Goal: Task Accomplishment & Management: Manage account settings

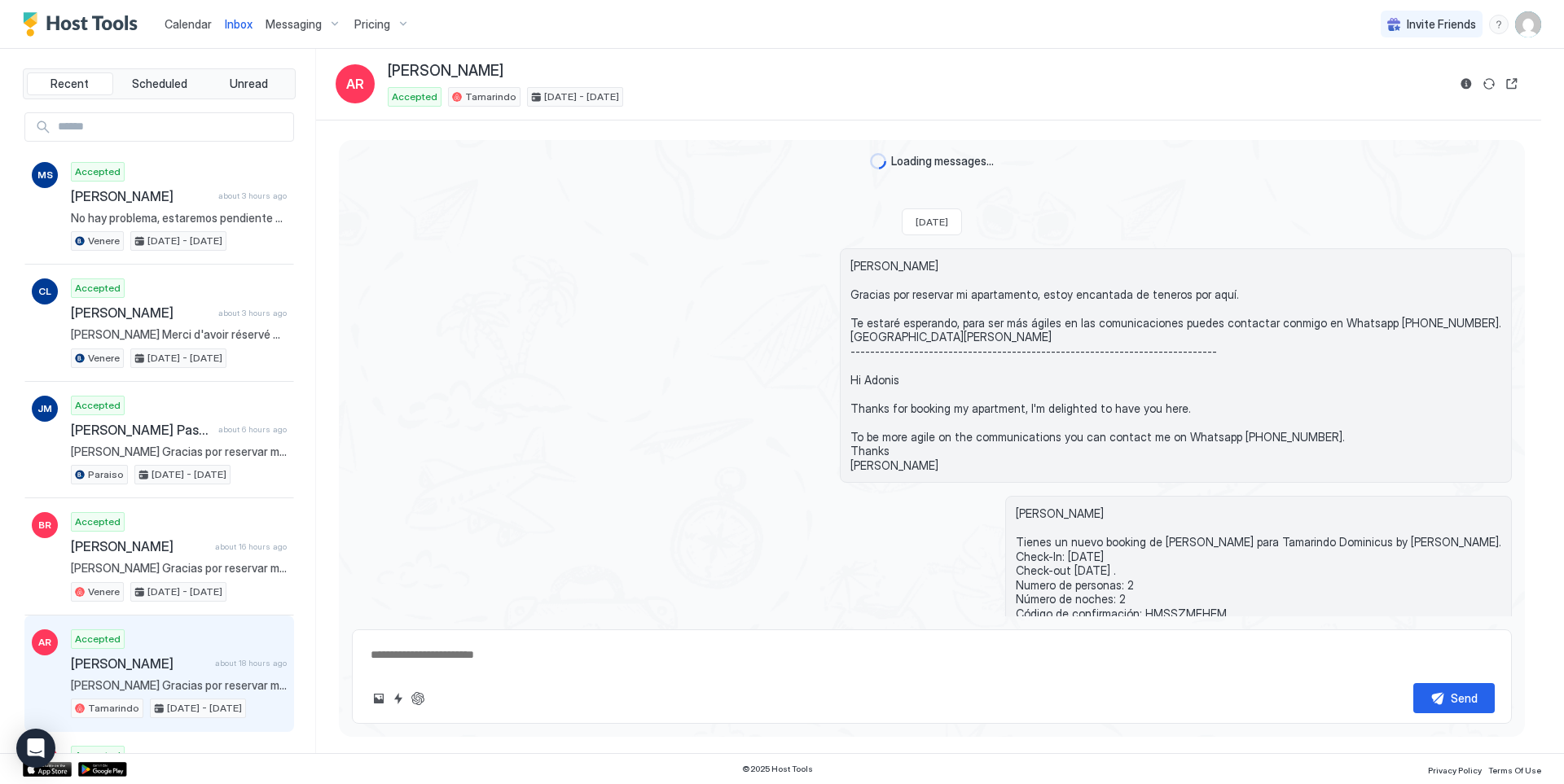
scroll to position [552, 0]
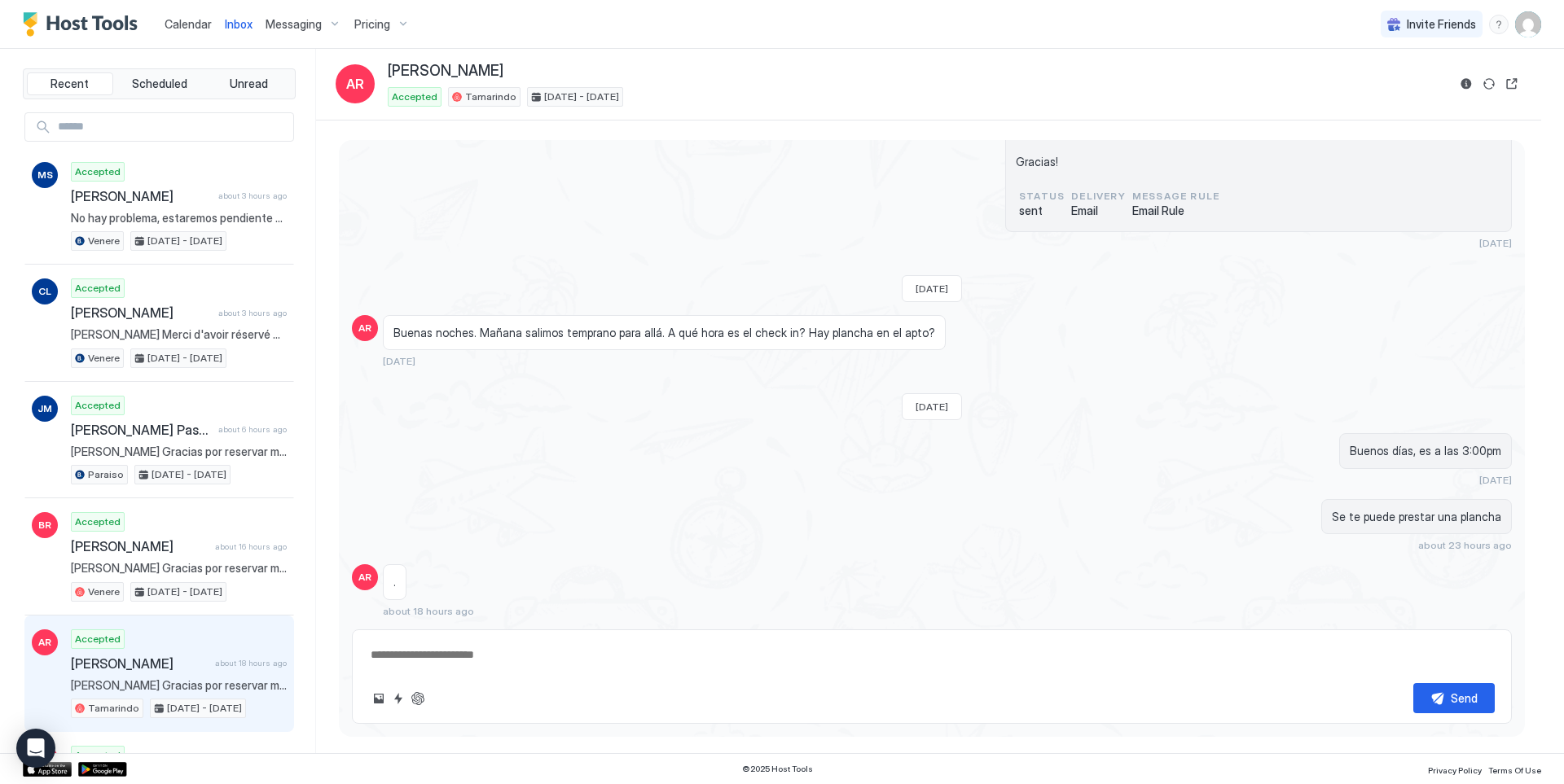
click at [184, 30] on span "Calendar" at bounding box center [188, 24] width 47 height 14
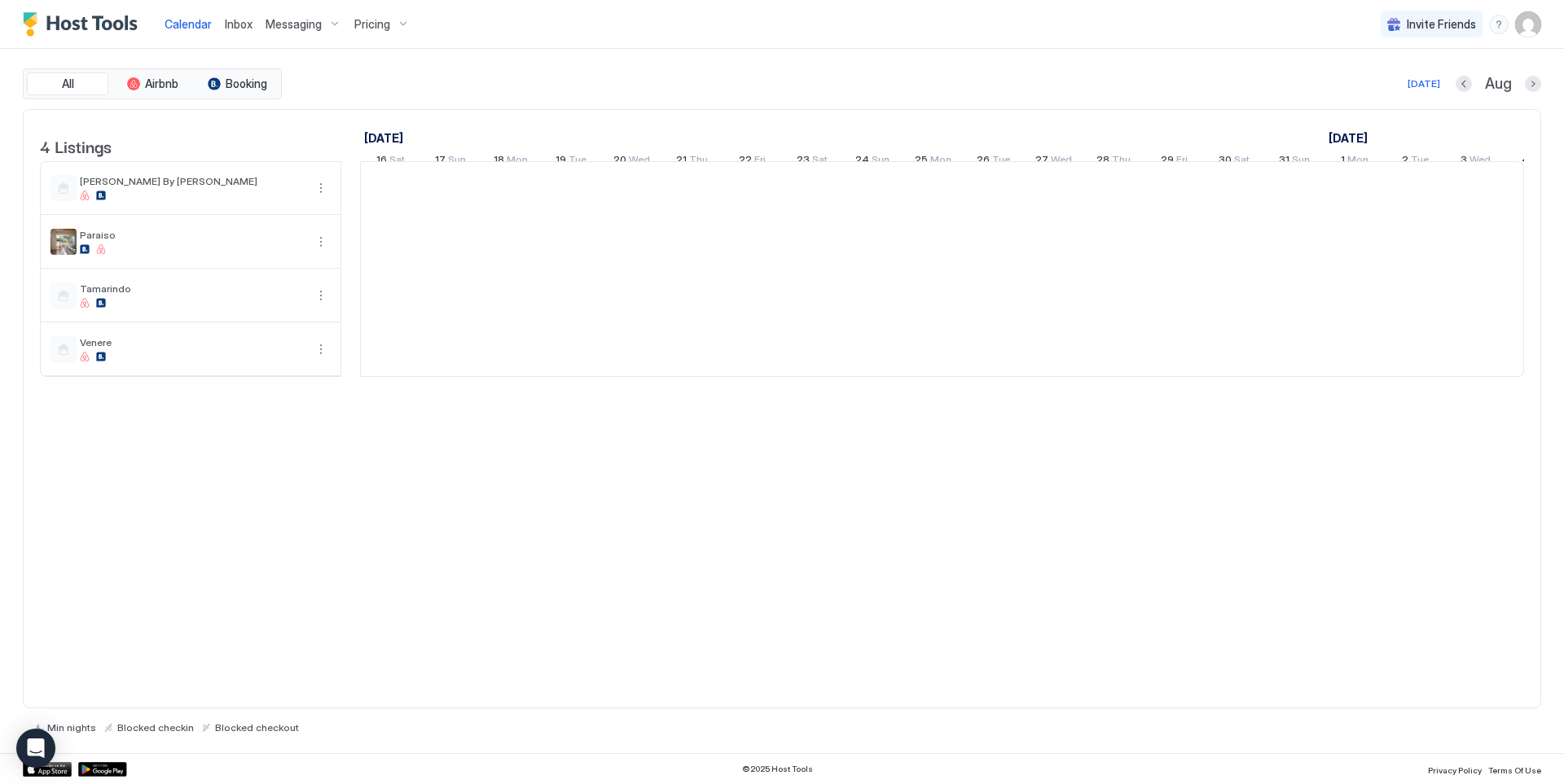
scroll to position [0, 905]
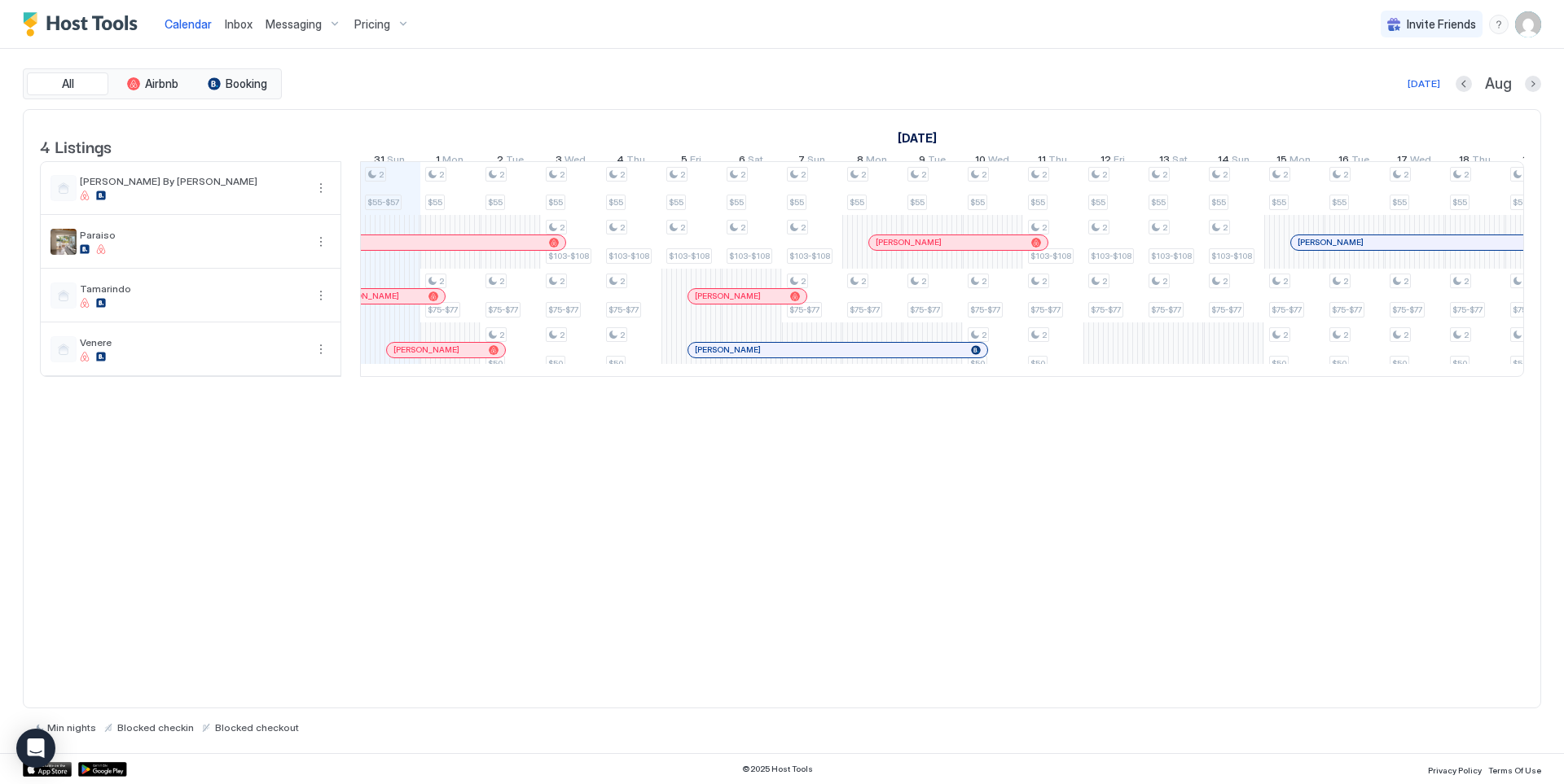
click at [248, 29] on span "Inbox" at bounding box center [239, 24] width 28 height 14
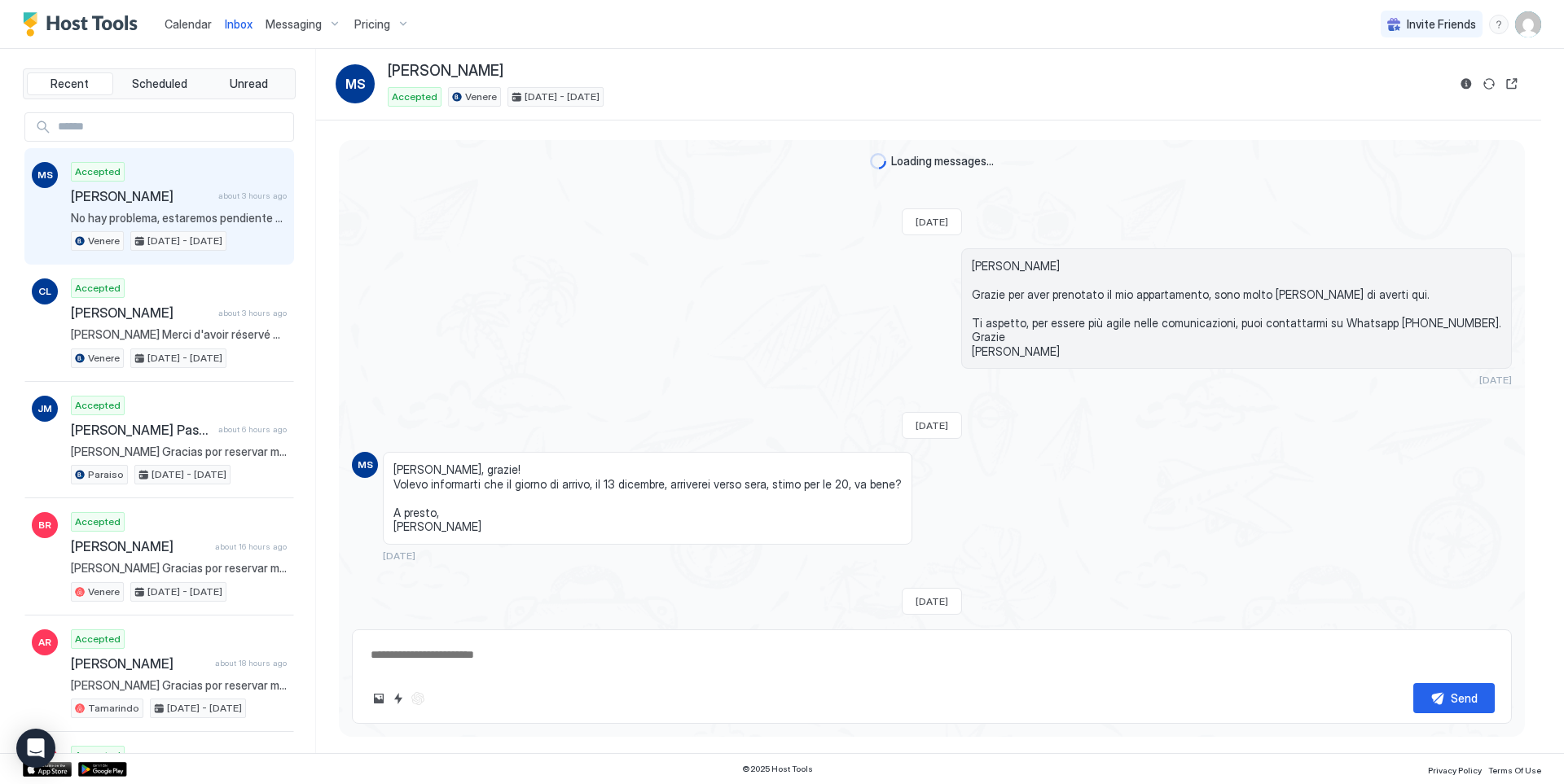
scroll to position [128, 0]
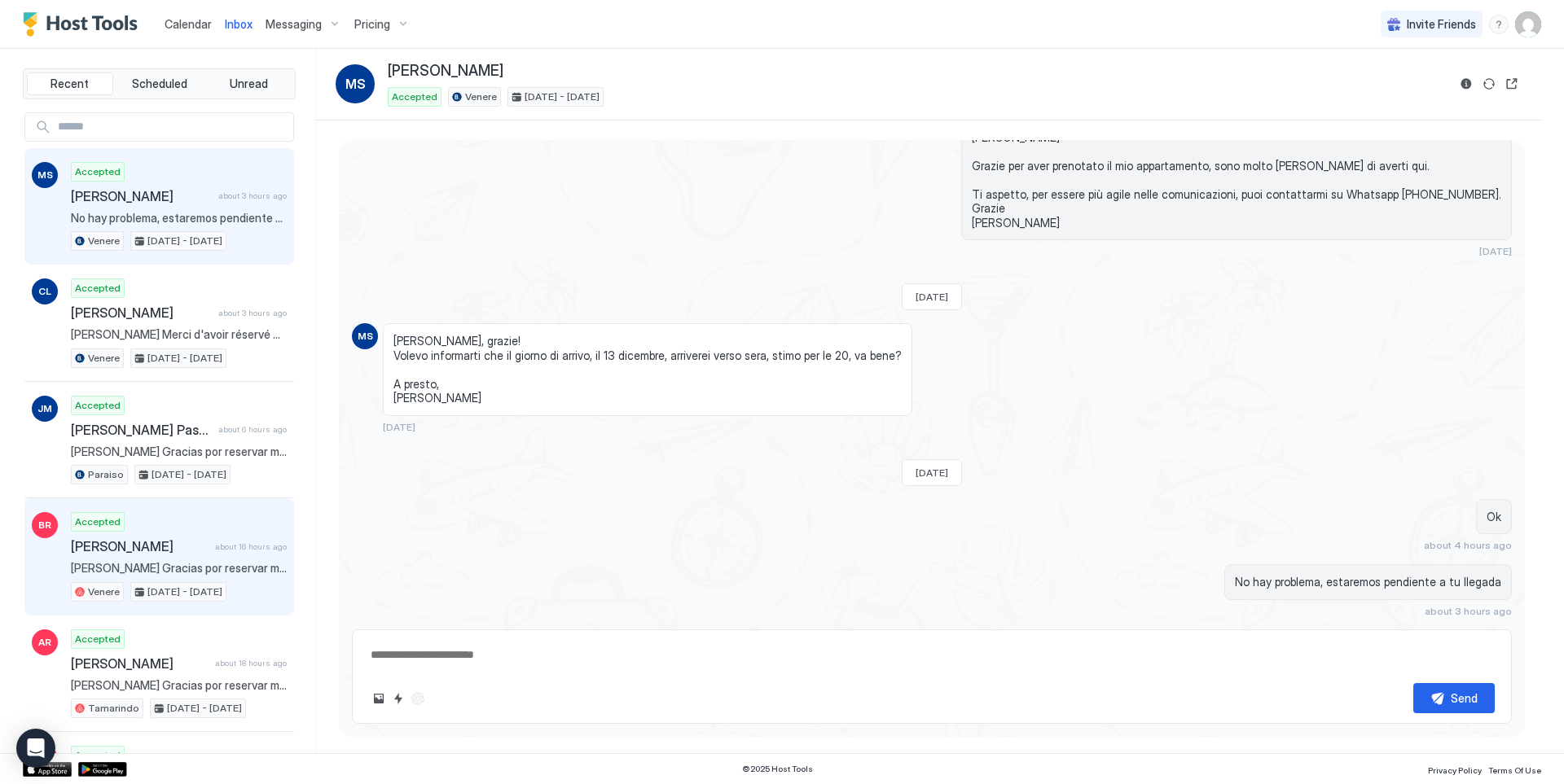
click at [174, 564] on span "[PERSON_NAME] Gracias por reservar mi apartamento, estoy encantada de teneros p…" at bounding box center [179, 568] width 216 height 15
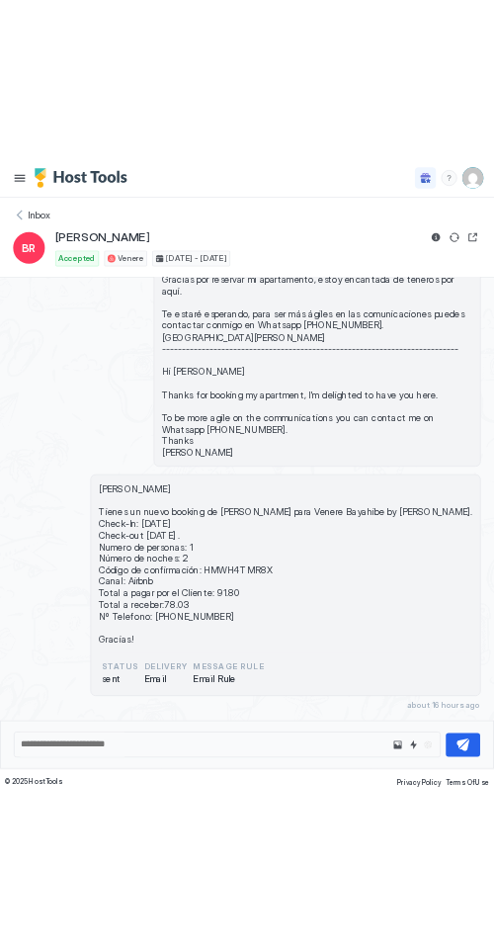
scroll to position [156, 0]
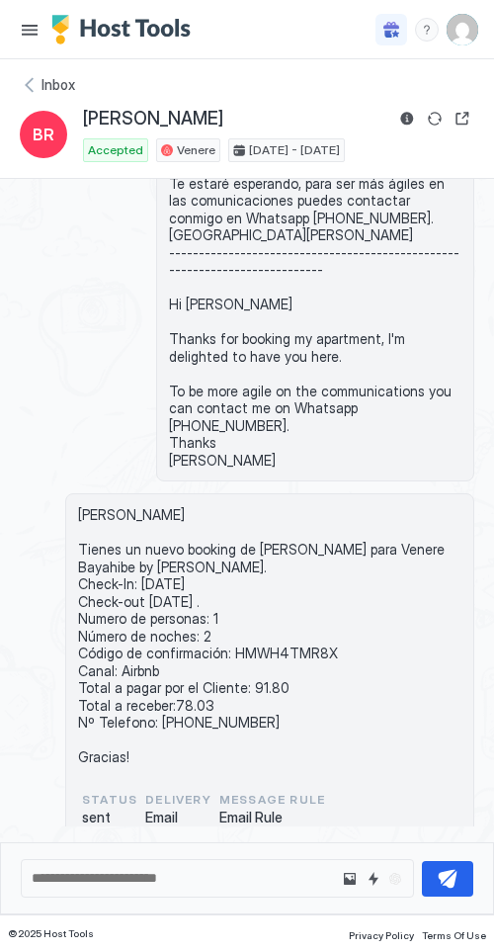
click at [34, 85] on div "Inbox" at bounding box center [247, 85] width 455 height 20
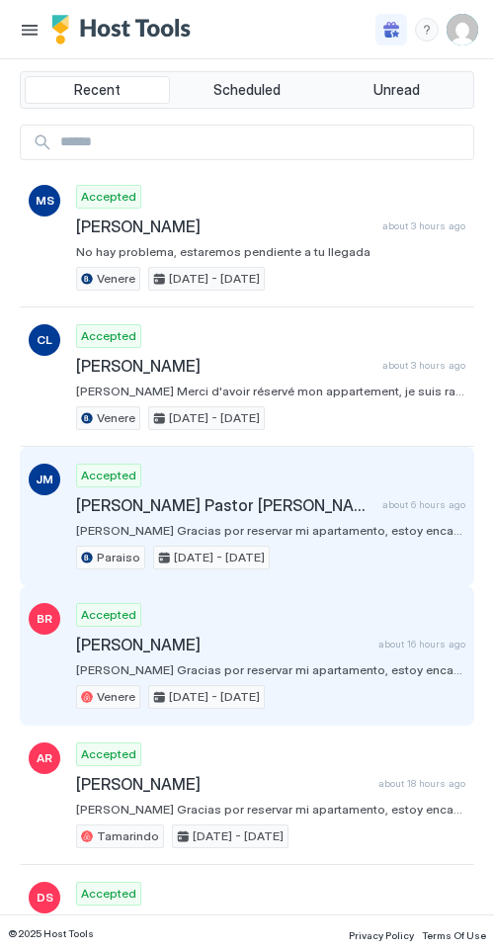
click at [131, 519] on div "Accepted [PERSON_NAME] Pastor [PERSON_NAME] about 6 hours ago [PERSON_NAME] Gra…" at bounding box center [271, 517] width 390 height 106
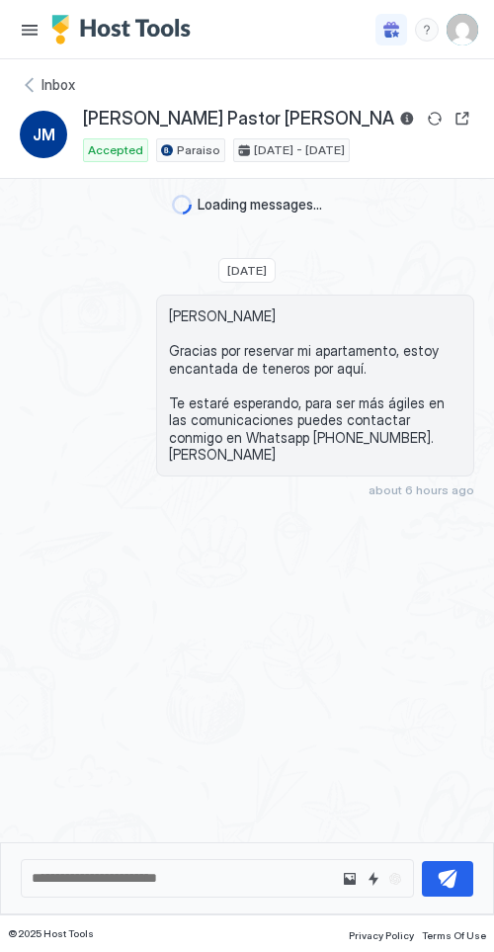
scroll to position [6, 0]
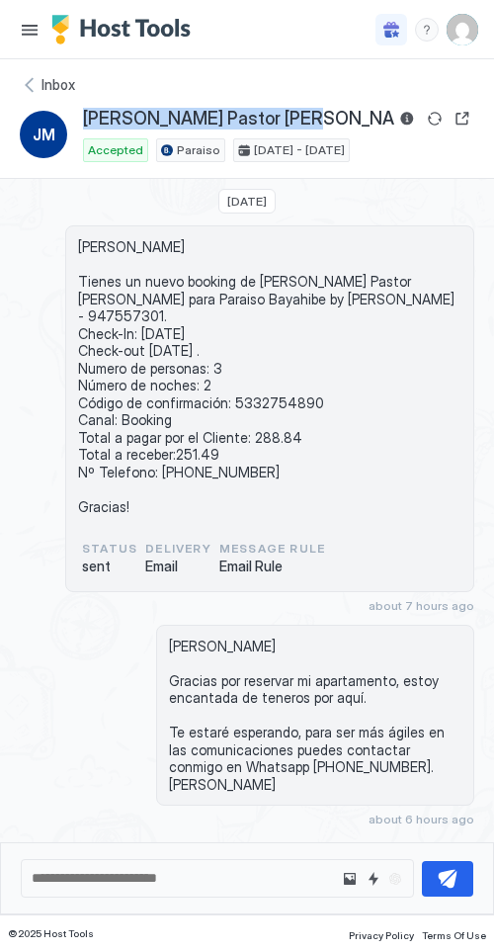
drag, startPoint x: 299, startPoint y: 124, endPoint x: 78, endPoint y: 124, distance: 220.5
click at [78, 124] on div "[PERSON_NAME] Pastor [PERSON_NAME] Accepted Paraiso [DATE] - [DATE]" at bounding box center [247, 134] width 455 height 55
copy span "[PERSON_NAME] Pastor [PERSON_NAME]"
click at [272, 378] on span "[PERSON_NAME] Tienes un nuevo booking de [PERSON_NAME] Pastor [PERSON_NAME] par…" at bounding box center [270, 376] width 384 height 277
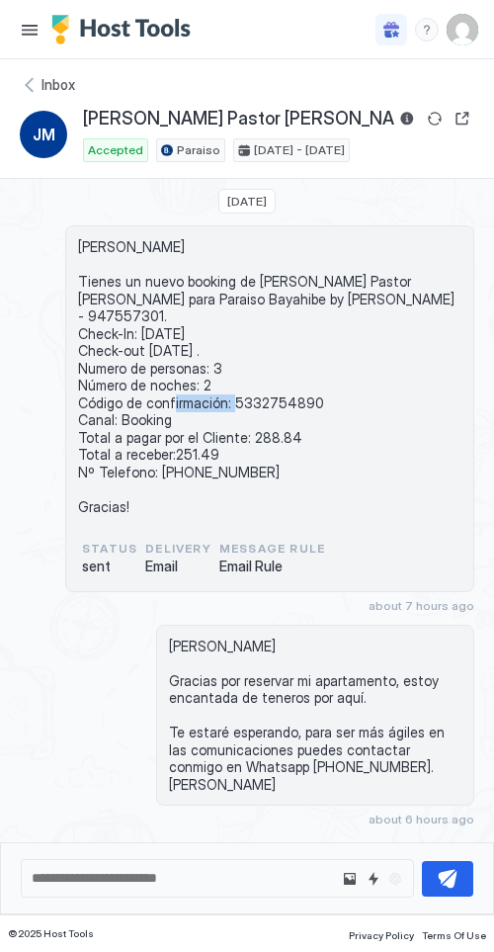
click at [272, 377] on span "[PERSON_NAME] Tienes un nuevo booking de [PERSON_NAME] Pastor [PERSON_NAME] par…" at bounding box center [270, 376] width 384 height 277
copy span "5332754890"
drag, startPoint x: 313, startPoint y: 425, endPoint x: 244, endPoint y: 417, distance: 69.7
click at [244, 417] on span "[PERSON_NAME] Tienes un nuevo booking de [PERSON_NAME] Pastor [PERSON_NAME] par…" at bounding box center [270, 376] width 384 height 277
copy span "288.84"
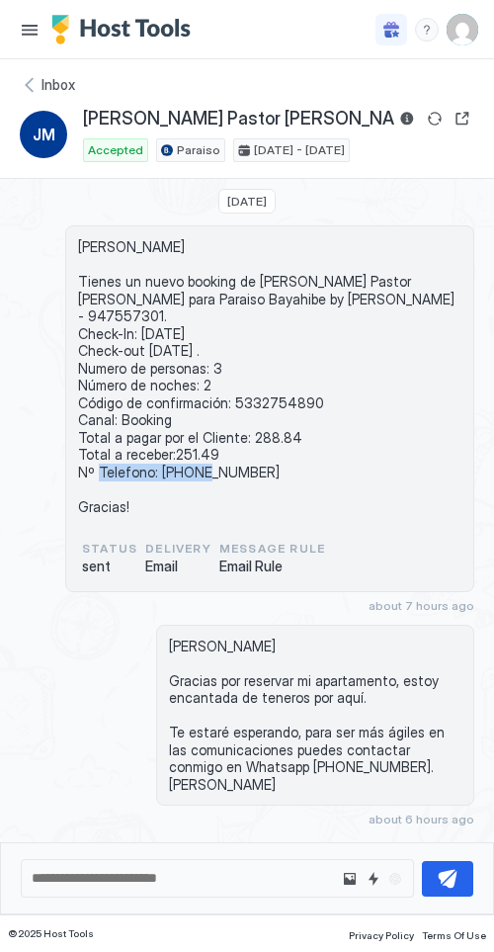
drag, startPoint x: 285, startPoint y: 458, endPoint x: 152, endPoint y: 462, distance: 132.6
click at [152, 462] on span "[PERSON_NAME] Tienes un nuevo booking de [PERSON_NAME] Pastor [PERSON_NAME] par…" at bounding box center [270, 376] width 384 height 277
copy span "[PHONE_NUMBER]"
click at [41, 85] on div "Inbox" at bounding box center [247, 85] width 455 height 20
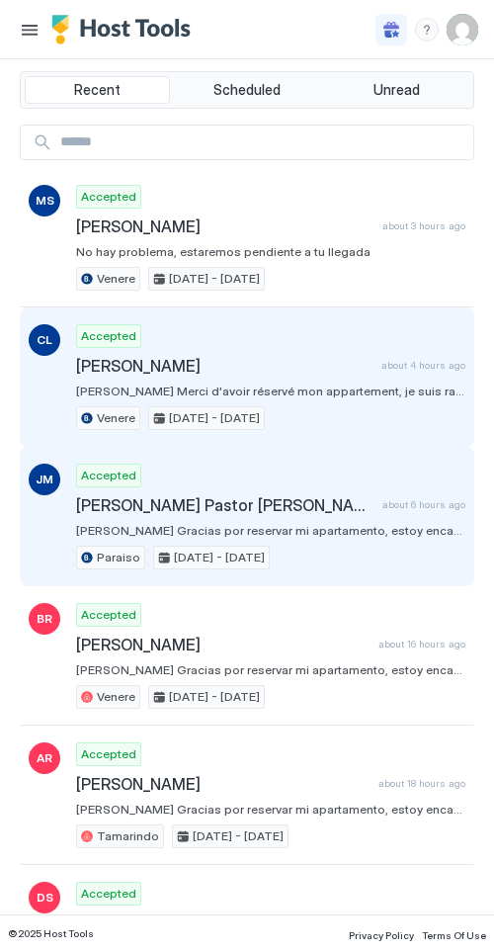
click at [186, 390] on span "[PERSON_NAME] Merci d'avoir réservé mon appartement, je suis ravi de vous avoir…" at bounding box center [271, 391] width 390 height 15
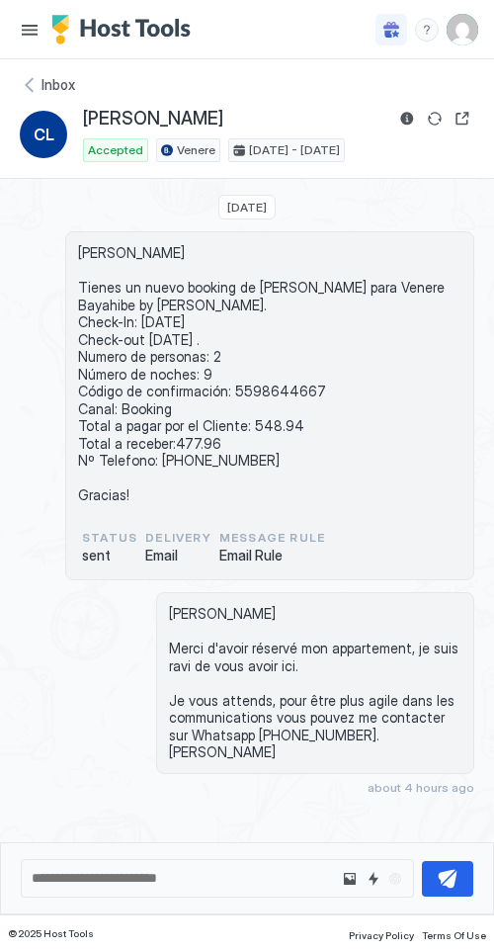
click at [253, 386] on span "[PERSON_NAME] Tienes un nuevo booking de [PERSON_NAME] para Venere Bayahibe by …" at bounding box center [270, 374] width 384 height 260
copy span "5598644667"
drag, startPoint x: 242, startPoint y: 123, endPoint x: 66, endPoint y: 120, distance: 176.1
click at [66, 120] on div "[PERSON_NAME] Accepted Venere [DATE] - [DATE]" at bounding box center [247, 134] width 455 height 55
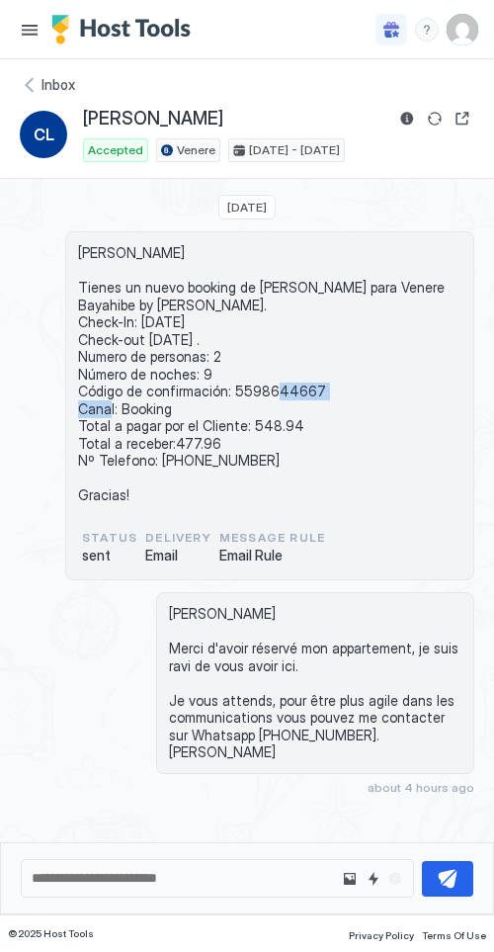
copy div "[PERSON_NAME]"
drag, startPoint x: 293, startPoint y: 426, endPoint x: 246, endPoint y: 429, distance: 46.6
click at [246, 429] on span "[PERSON_NAME] Tienes un nuevo booking de [PERSON_NAME] para Venere Bayahibe by …" at bounding box center [270, 374] width 384 height 260
copy span "548.94"
click at [39, 87] on div "Inbox" at bounding box center [247, 85] width 455 height 20
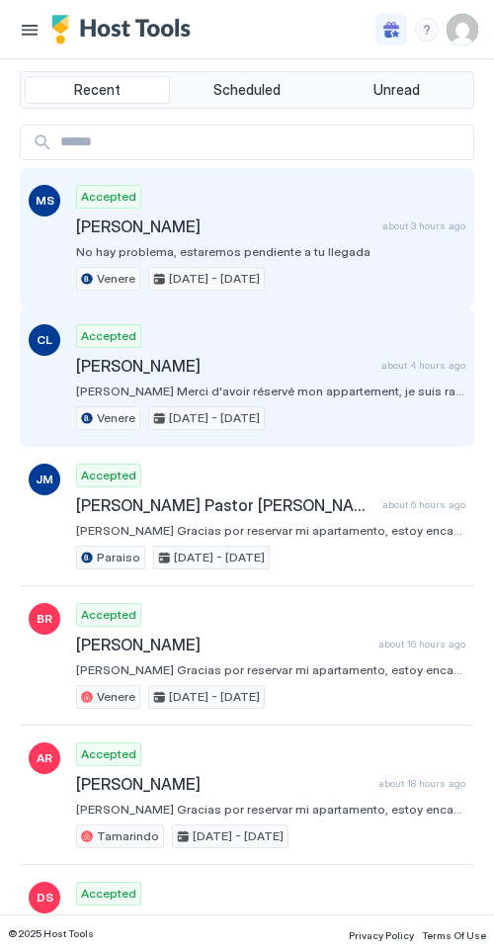
click at [132, 234] on span "[PERSON_NAME]" at bounding box center [225, 227] width 299 height 20
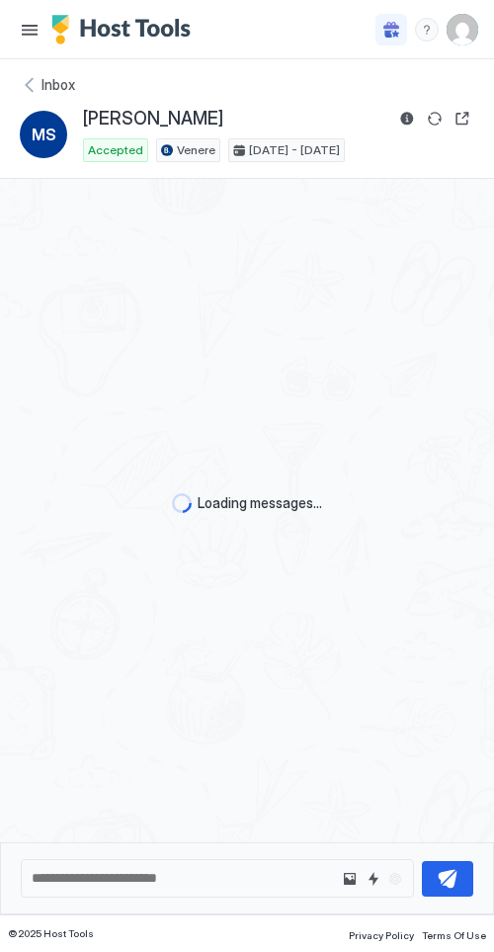
scroll to position [140, 0]
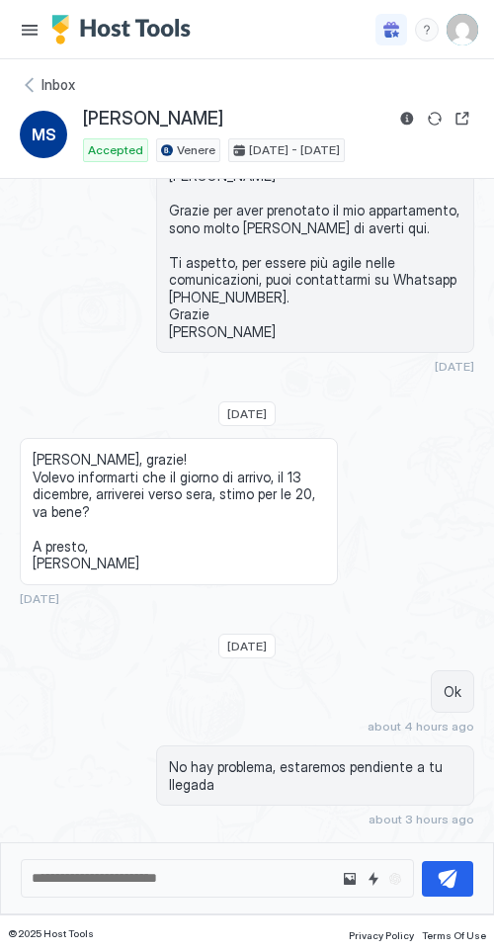
click at [35, 80] on div "Inbox" at bounding box center [247, 85] width 455 height 20
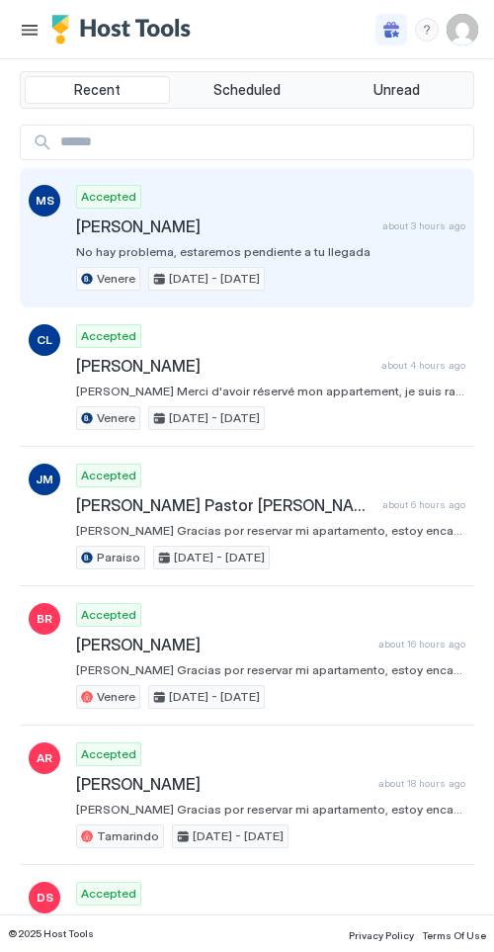
click at [116, 241] on div "Accepted [PERSON_NAME] about 3 hours ago No hay problema, estaremos pendiente a…" at bounding box center [271, 238] width 390 height 106
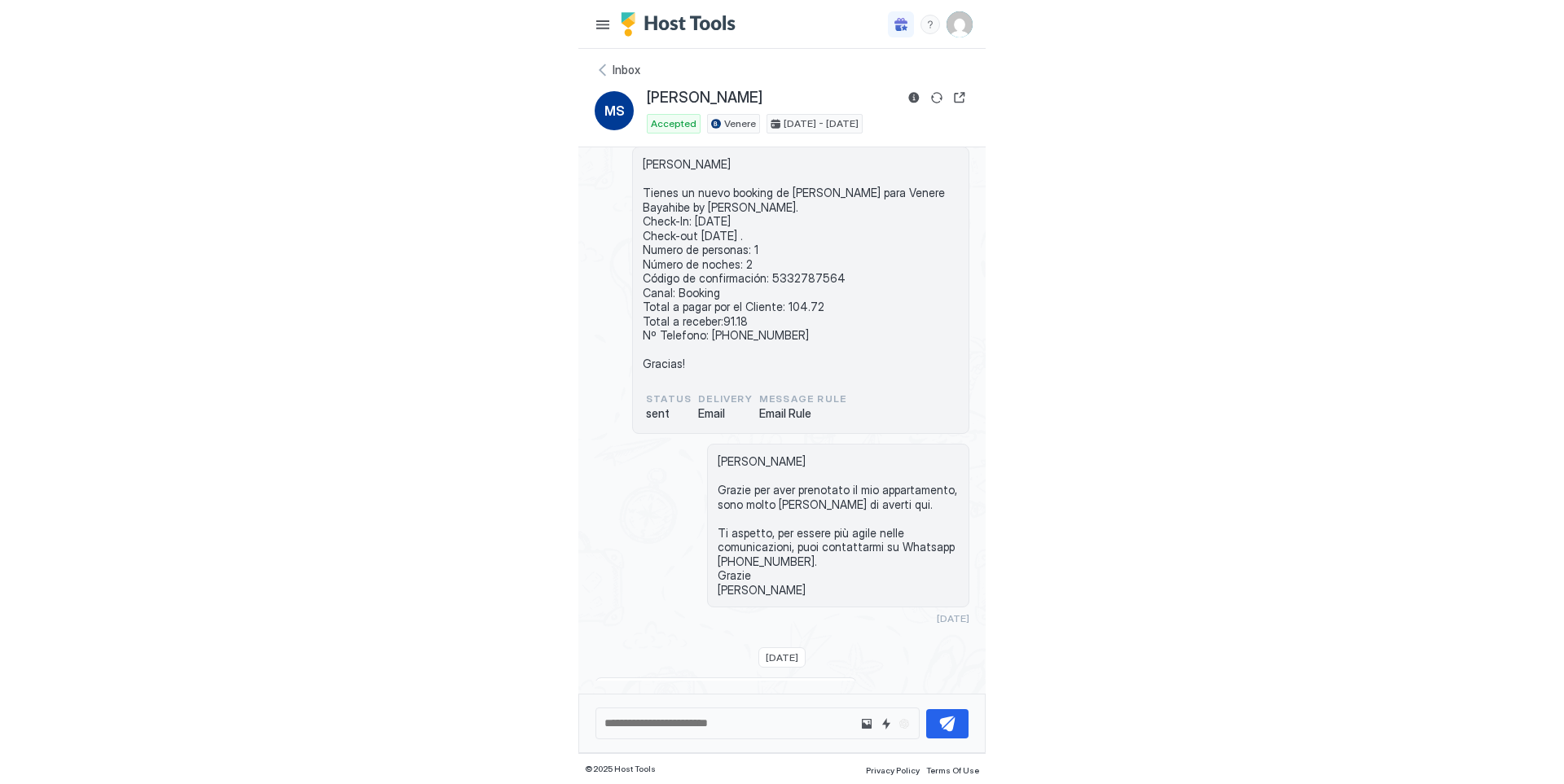
scroll to position [0, 0]
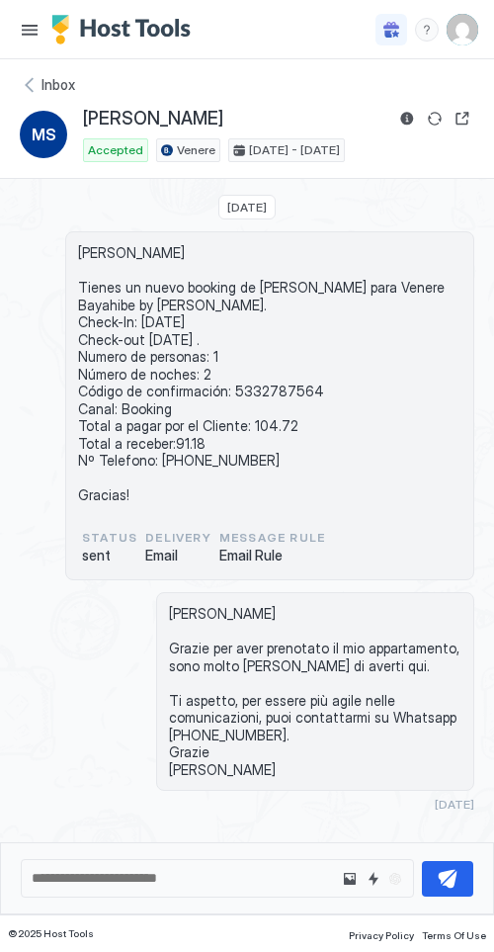
click at [41, 85] on div "Inbox" at bounding box center [247, 85] width 455 height 20
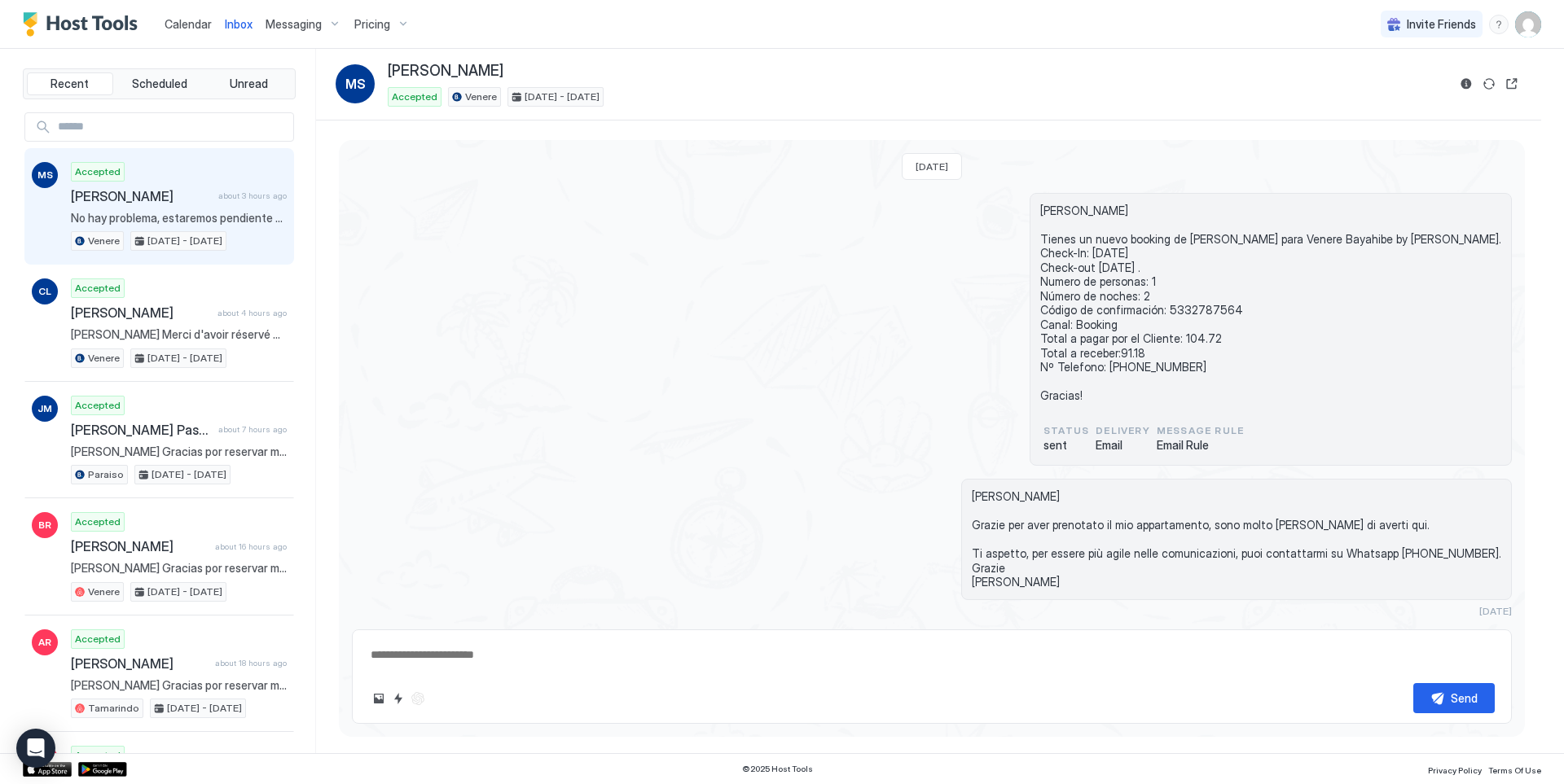
click at [193, 29] on span "Calendar" at bounding box center [188, 24] width 47 height 14
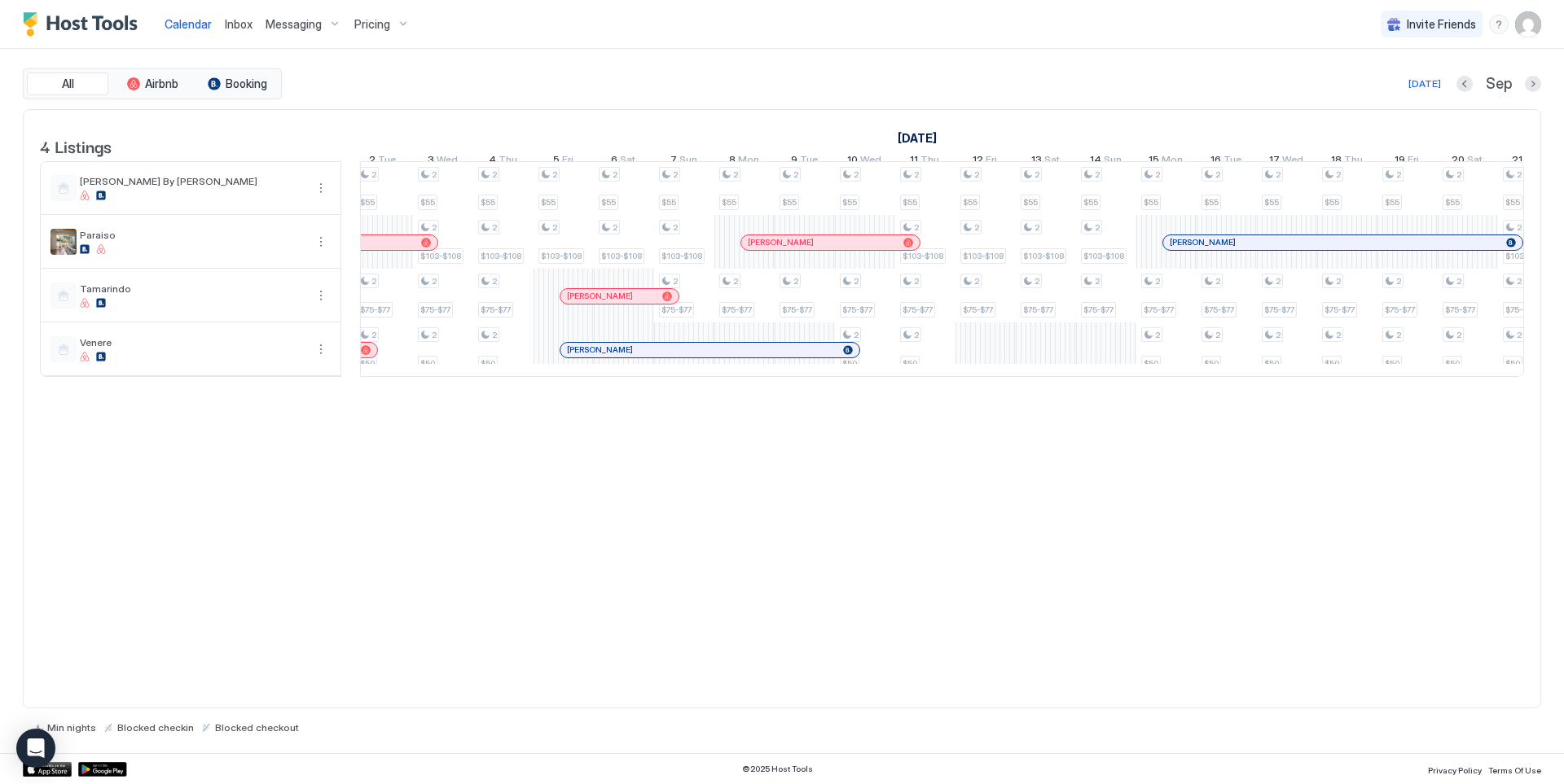
scroll to position [0, 1078]
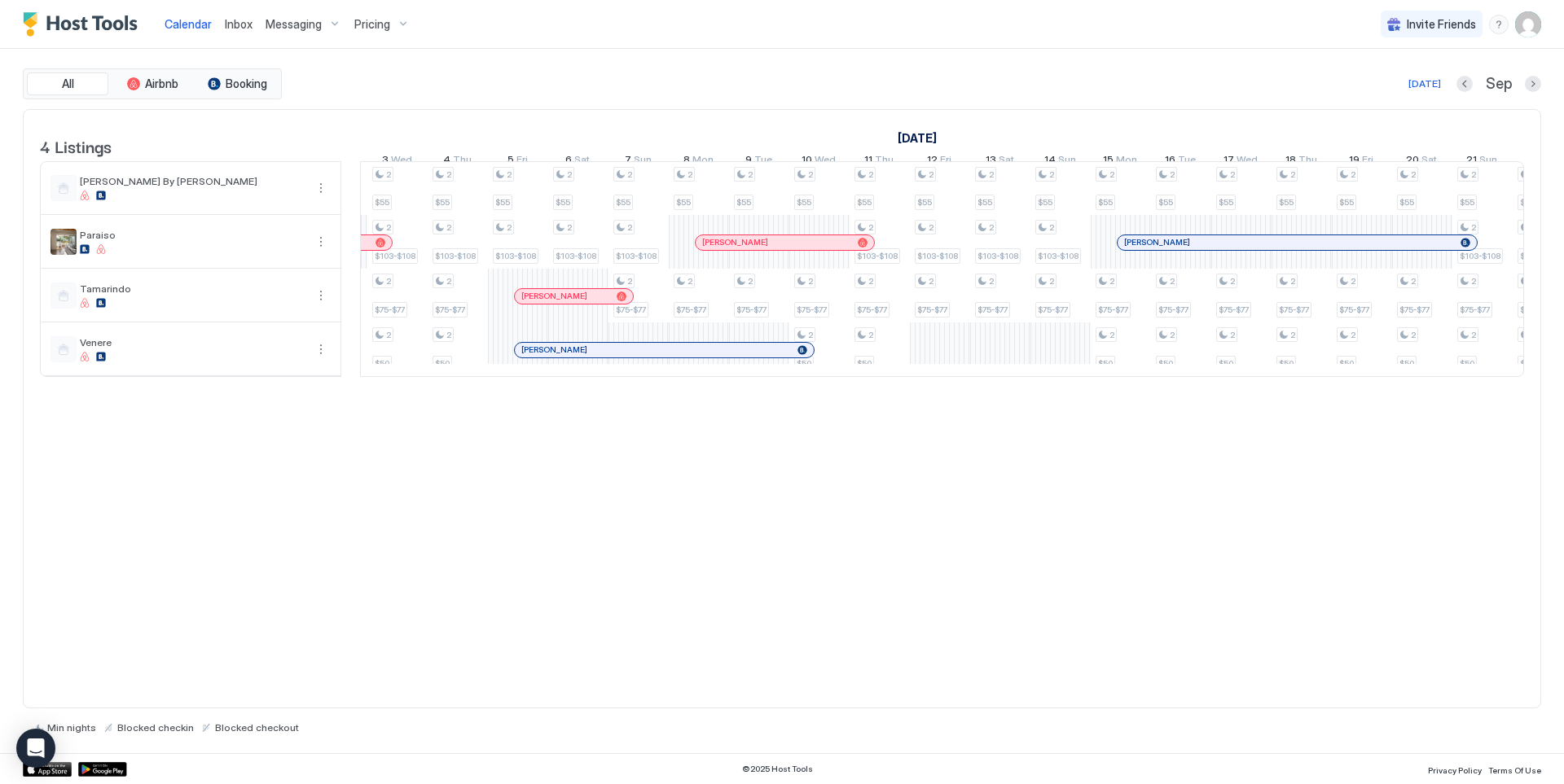
click at [1137, 250] on div at bounding box center [1137, 243] width 13 height 13
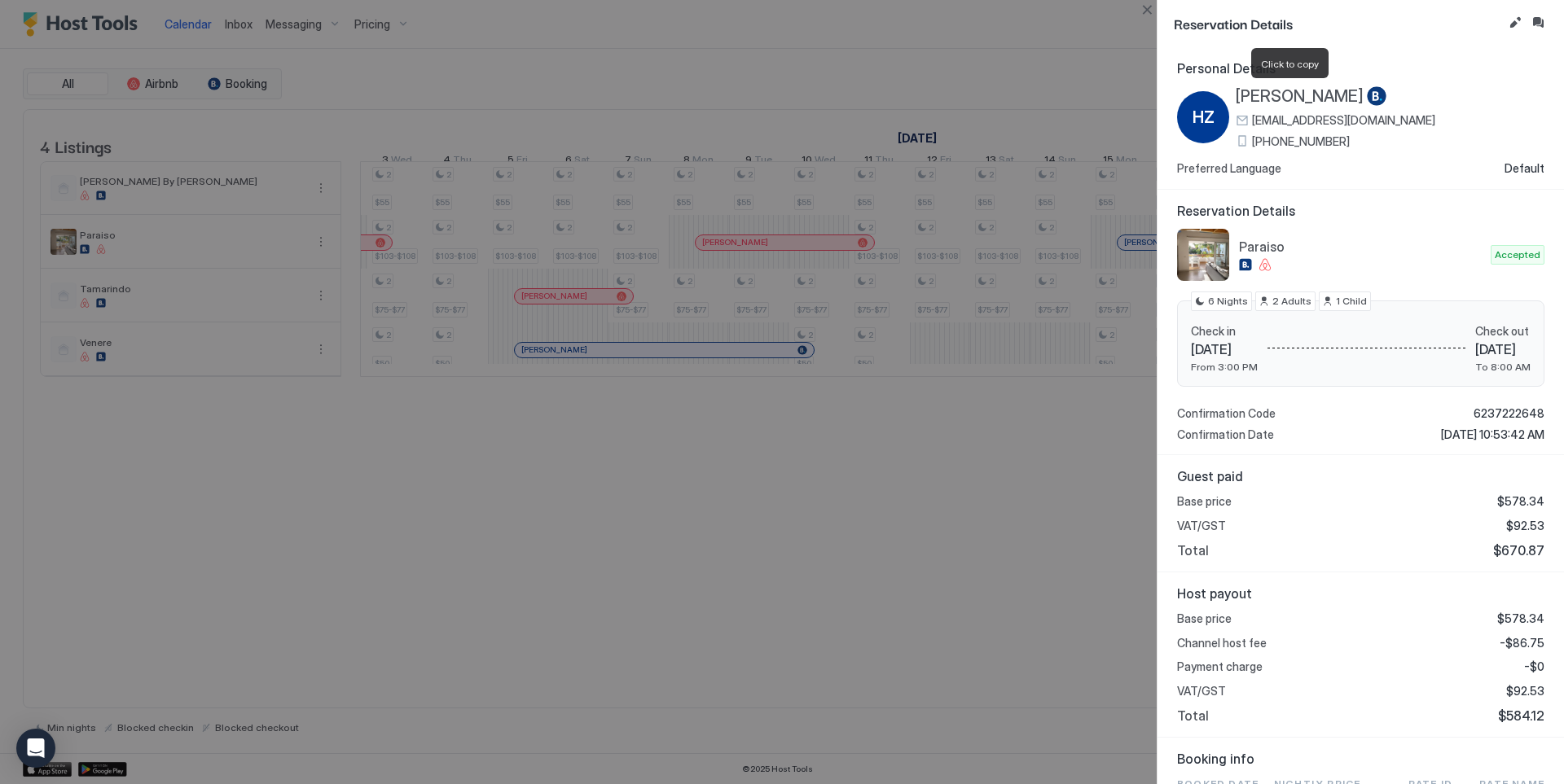
drag, startPoint x: 1342, startPoint y: 96, endPoint x: 1239, endPoint y: 98, distance: 103.0
click at [1239, 98] on div "[PERSON_NAME]" at bounding box center [1335, 96] width 199 height 21
copy span "[PERSON_NAME]"
click at [1145, 15] on button "Close" at bounding box center [1147, 10] width 20 height 20
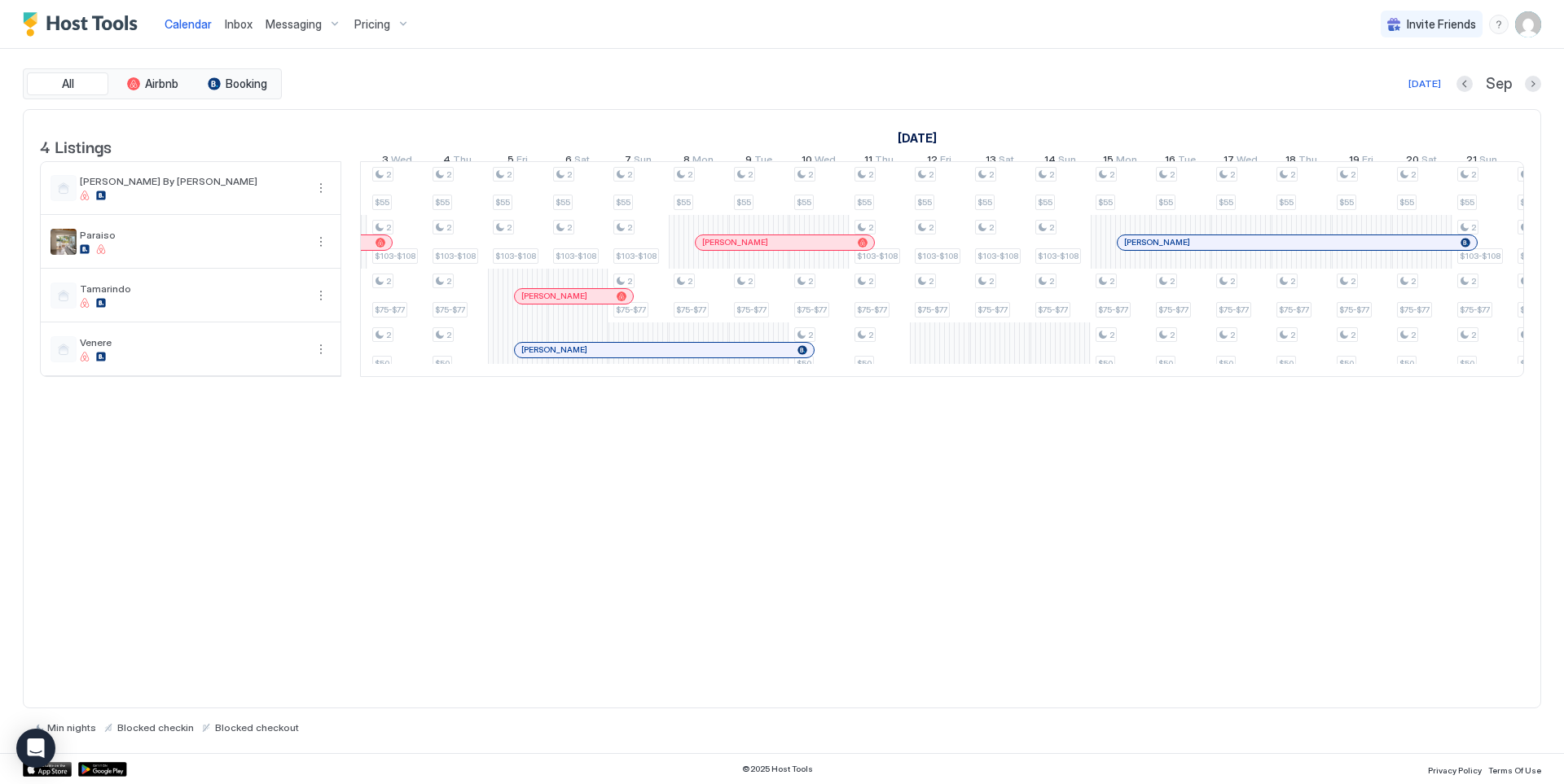
click at [377, 20] on span "Pricing" at bounding box center [372, 25] width 36 height 15
click at [344, 197] on span "Paraiso" at bounding box center [398, 196] width 178 height 12
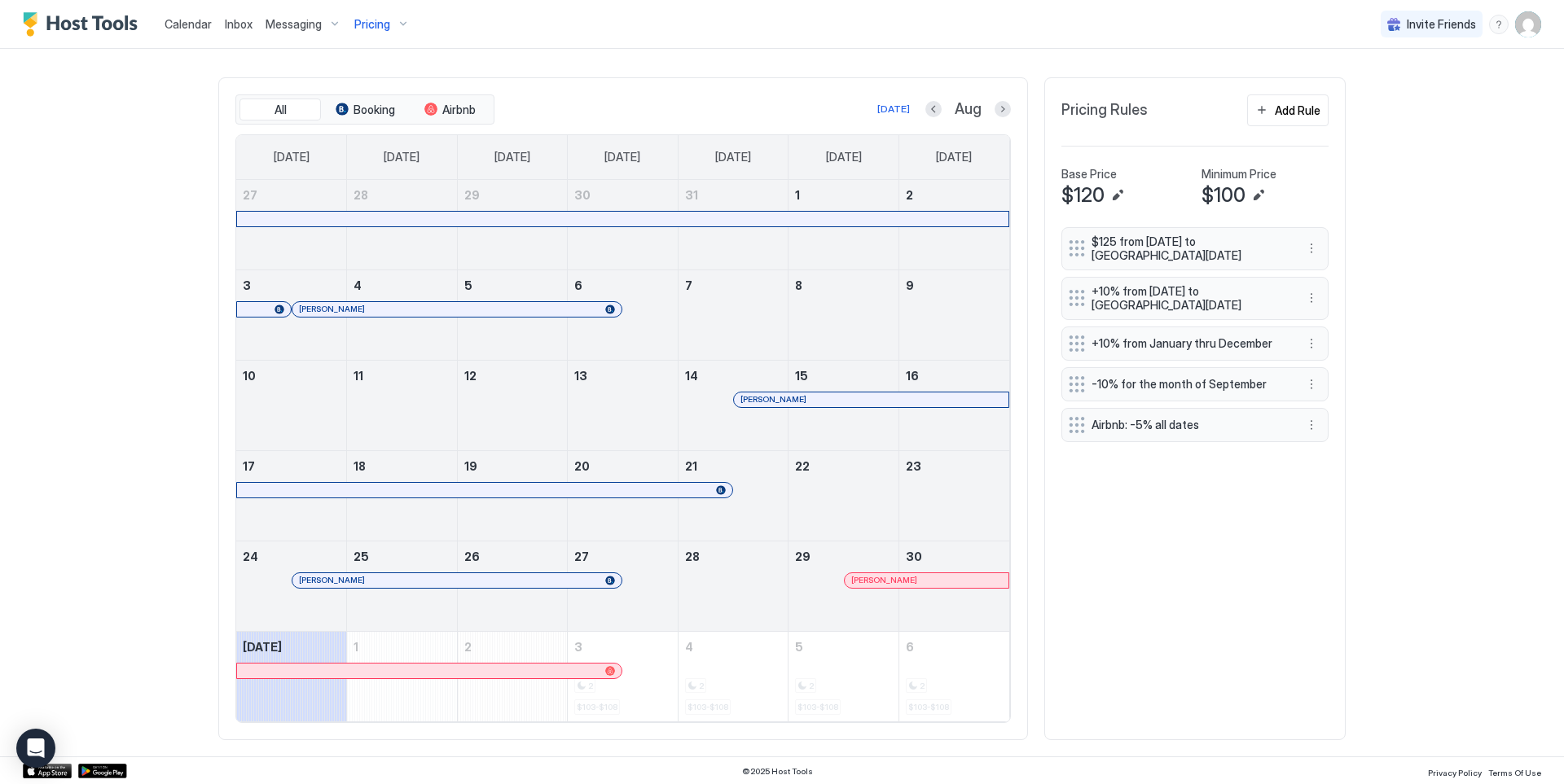
scroll to position [471, 0]
click at [994, 106] on button "Next month" at bounding box center [1002, 108] width 16 height 16
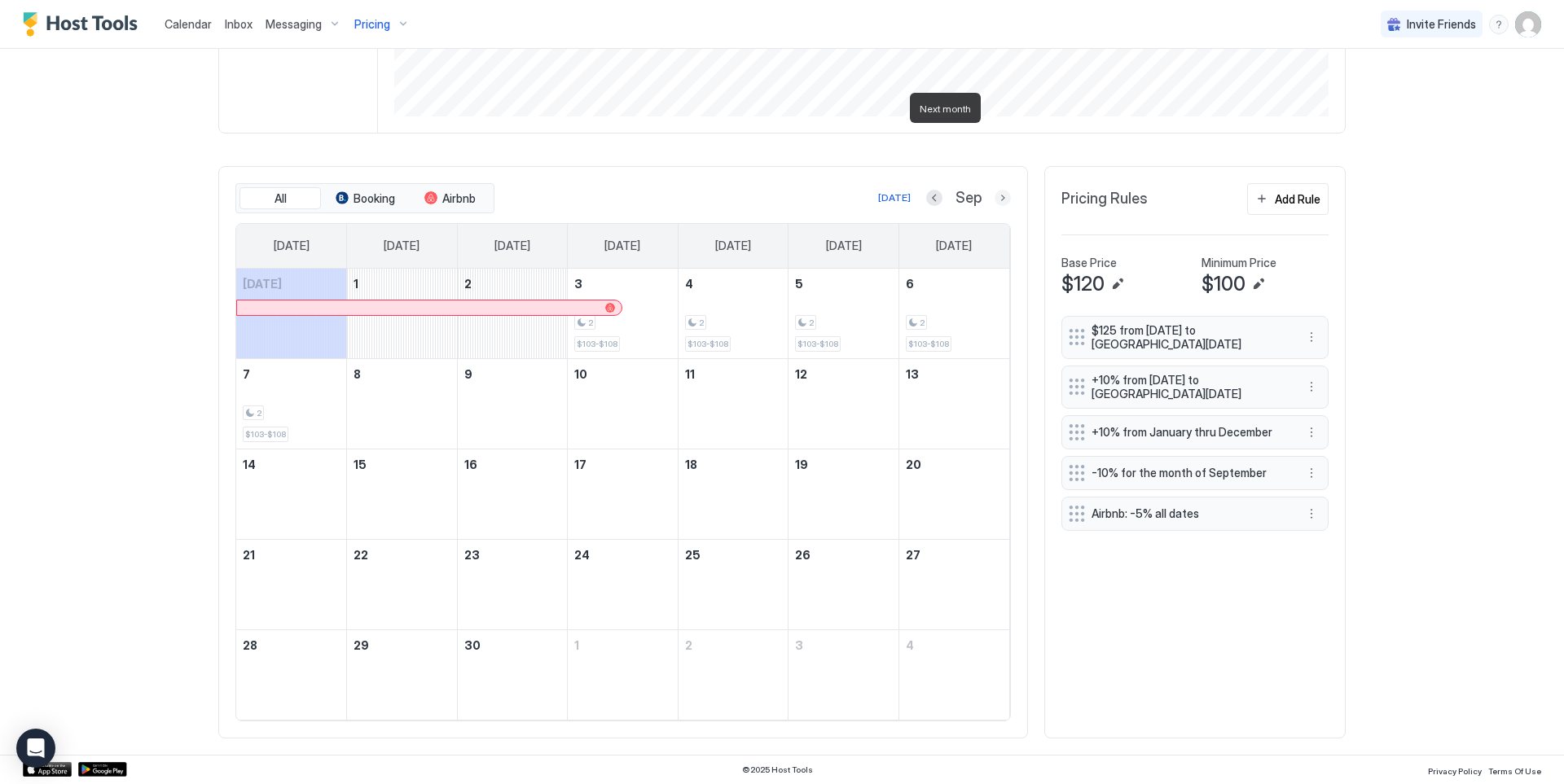
scroll to position [380, 0]
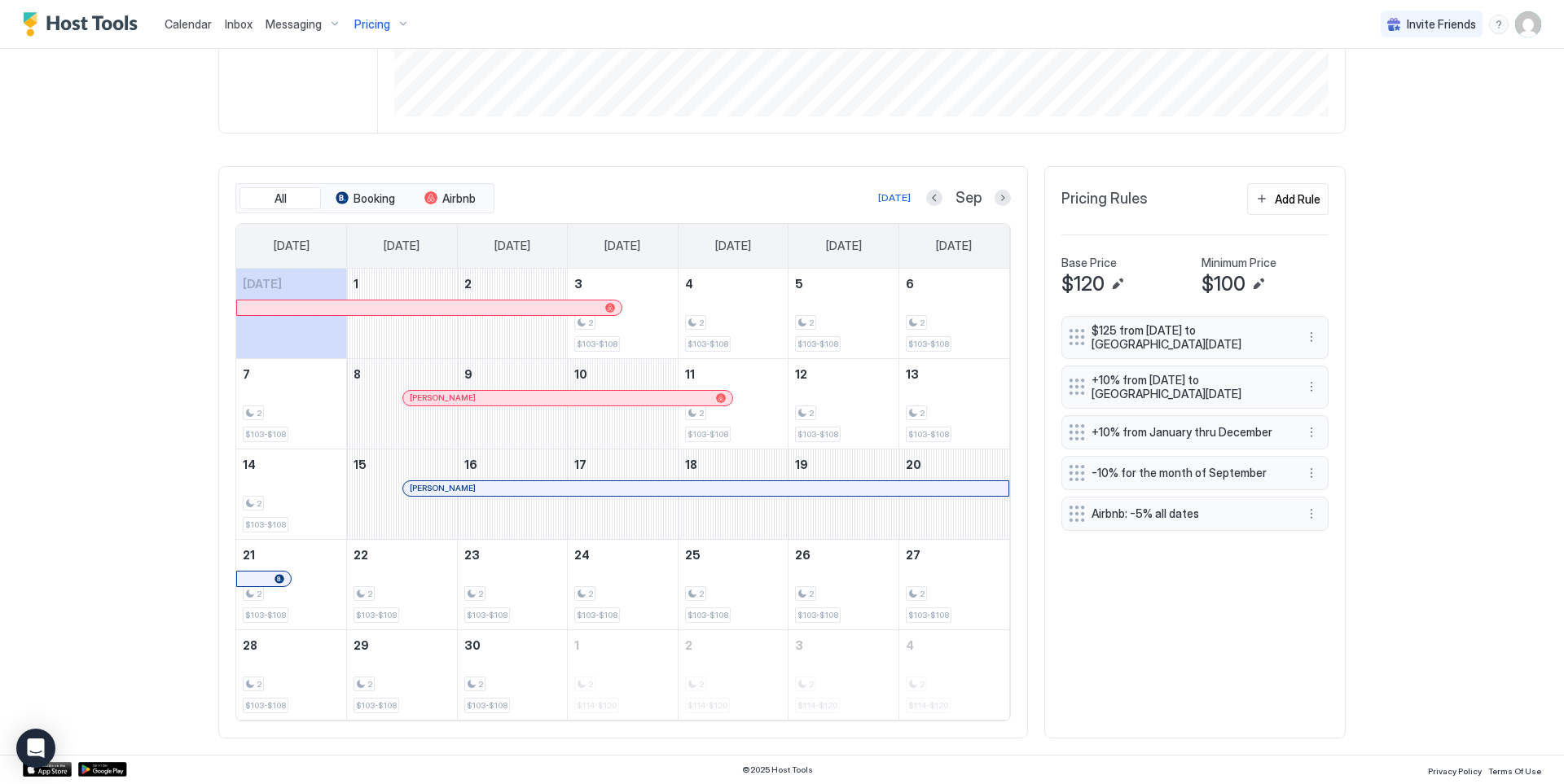
click at [403, 491] on link "[PERSON_NAME]" at bounding box center [706, 488] width 607 height 16
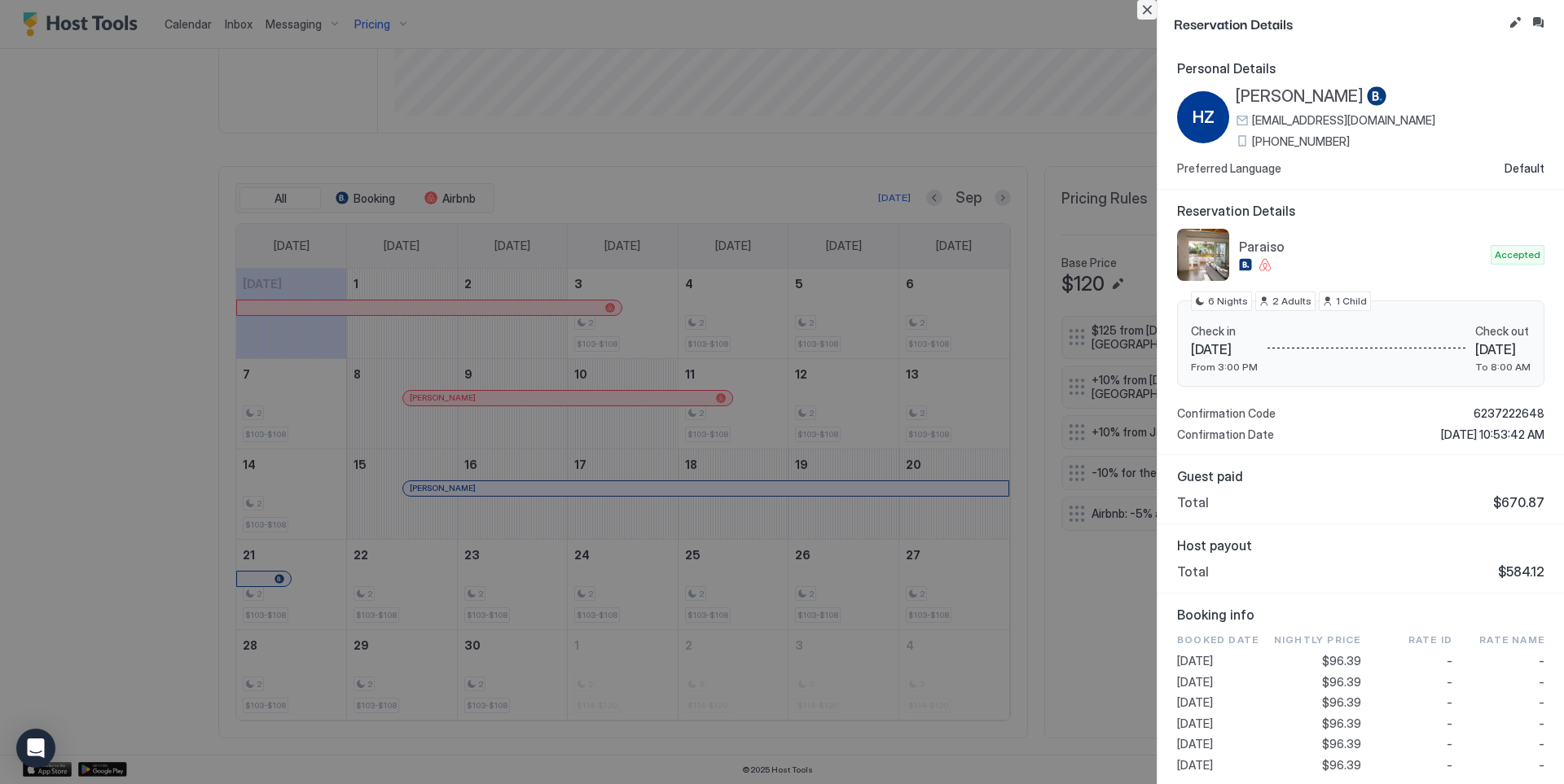
click at [1150, 12] on button "Close" at bounding box center [1147, 10] width 20 height 20
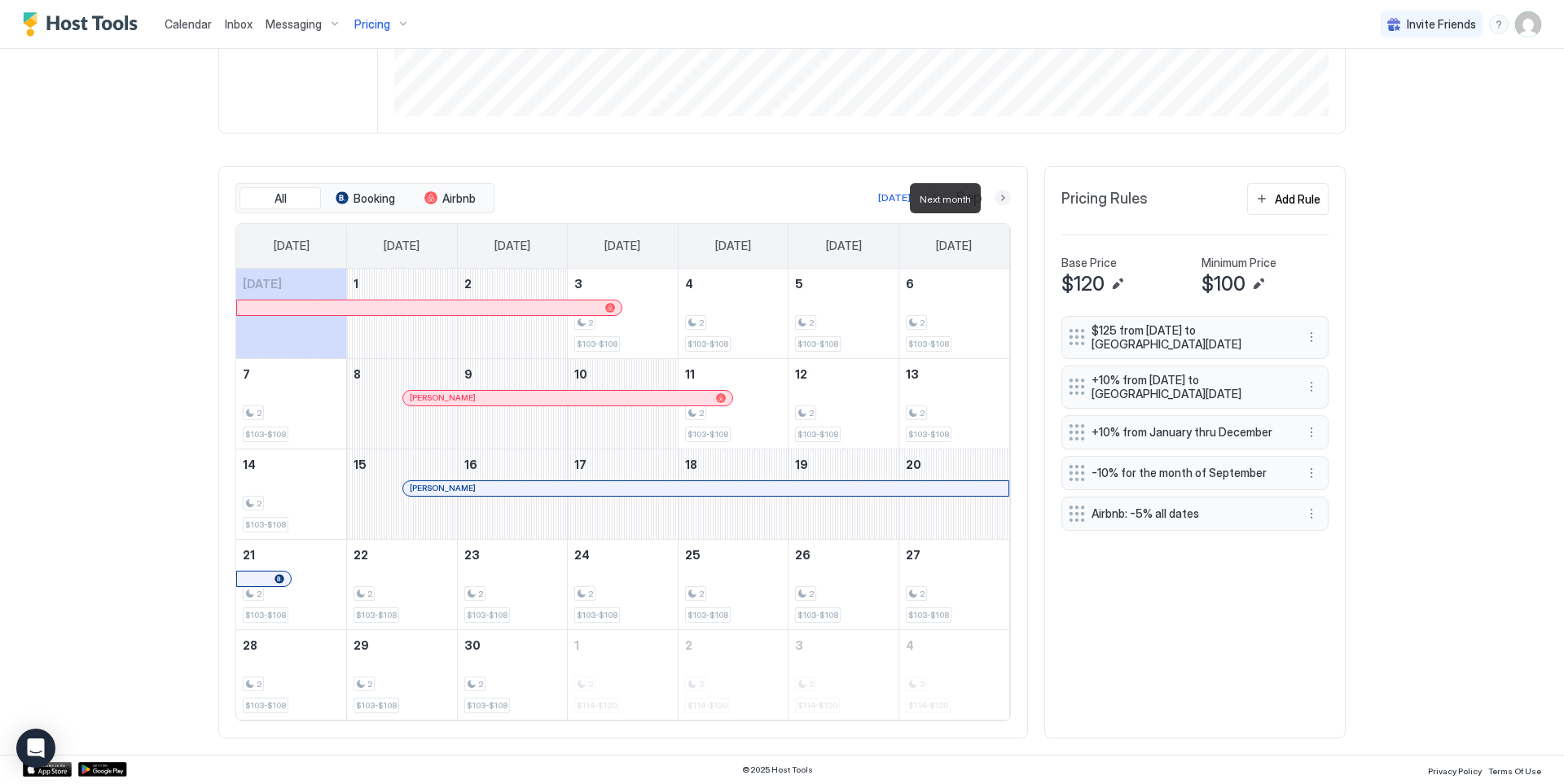
click at [994, 197] on button "Next month" at bounding box center [1002, 198] width 16 height 16
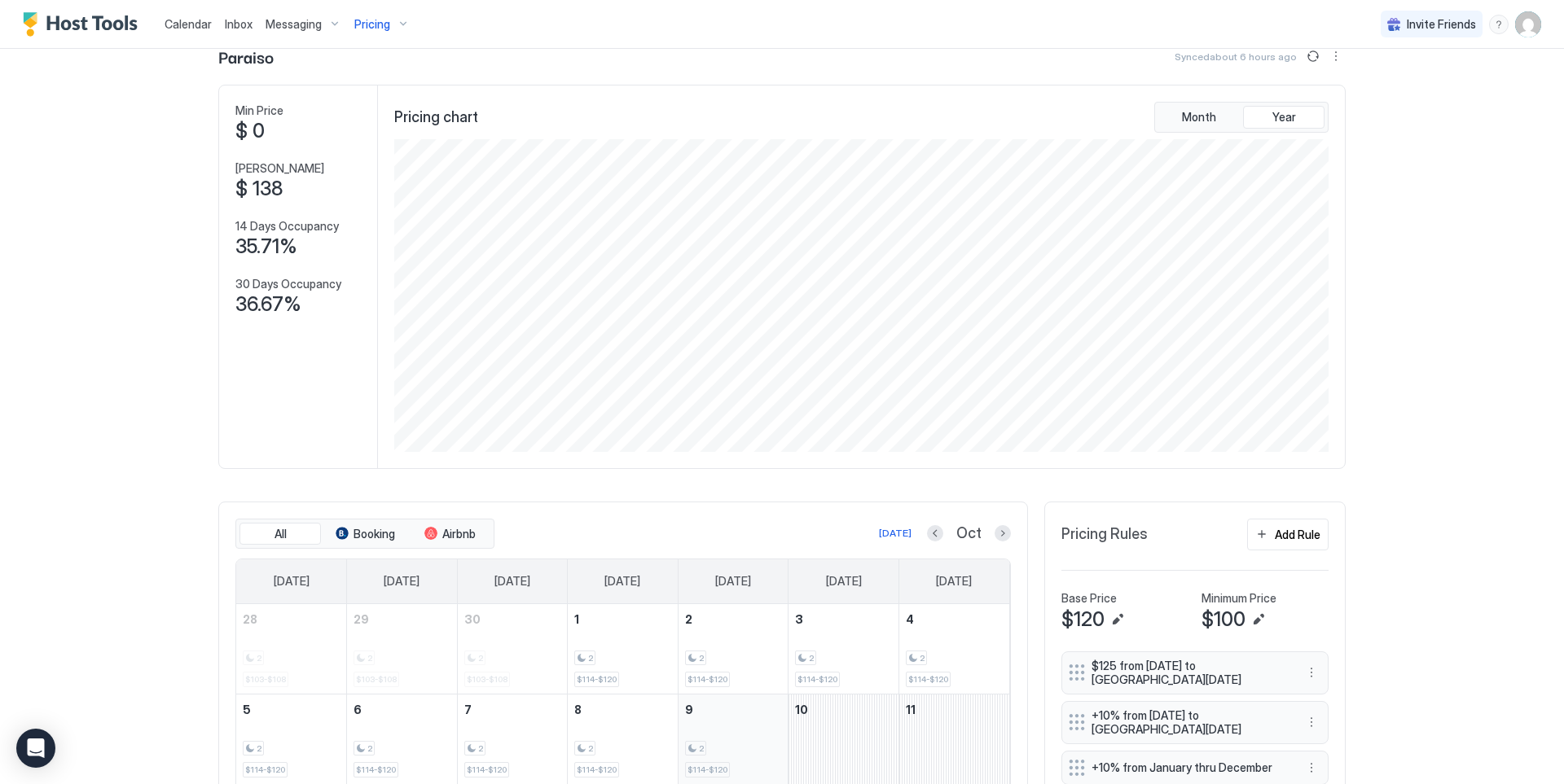
scroll to position [0, 0]
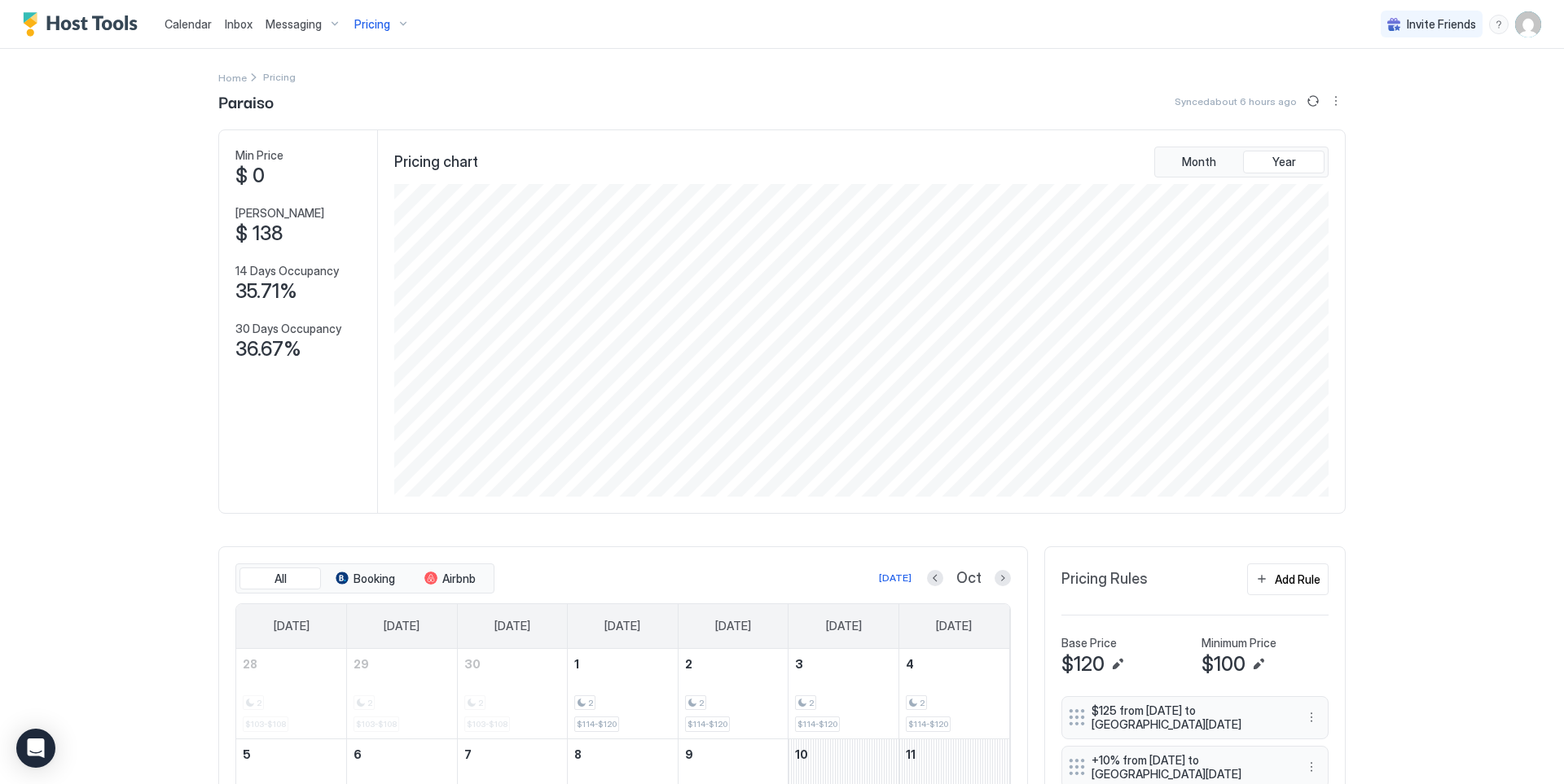
click at [384, 30] on span "Pricing" at bounding box center [372, 25] width 36 height 15
click at [348, 175] on div at bounding box center [398, 172] width 178 height 10
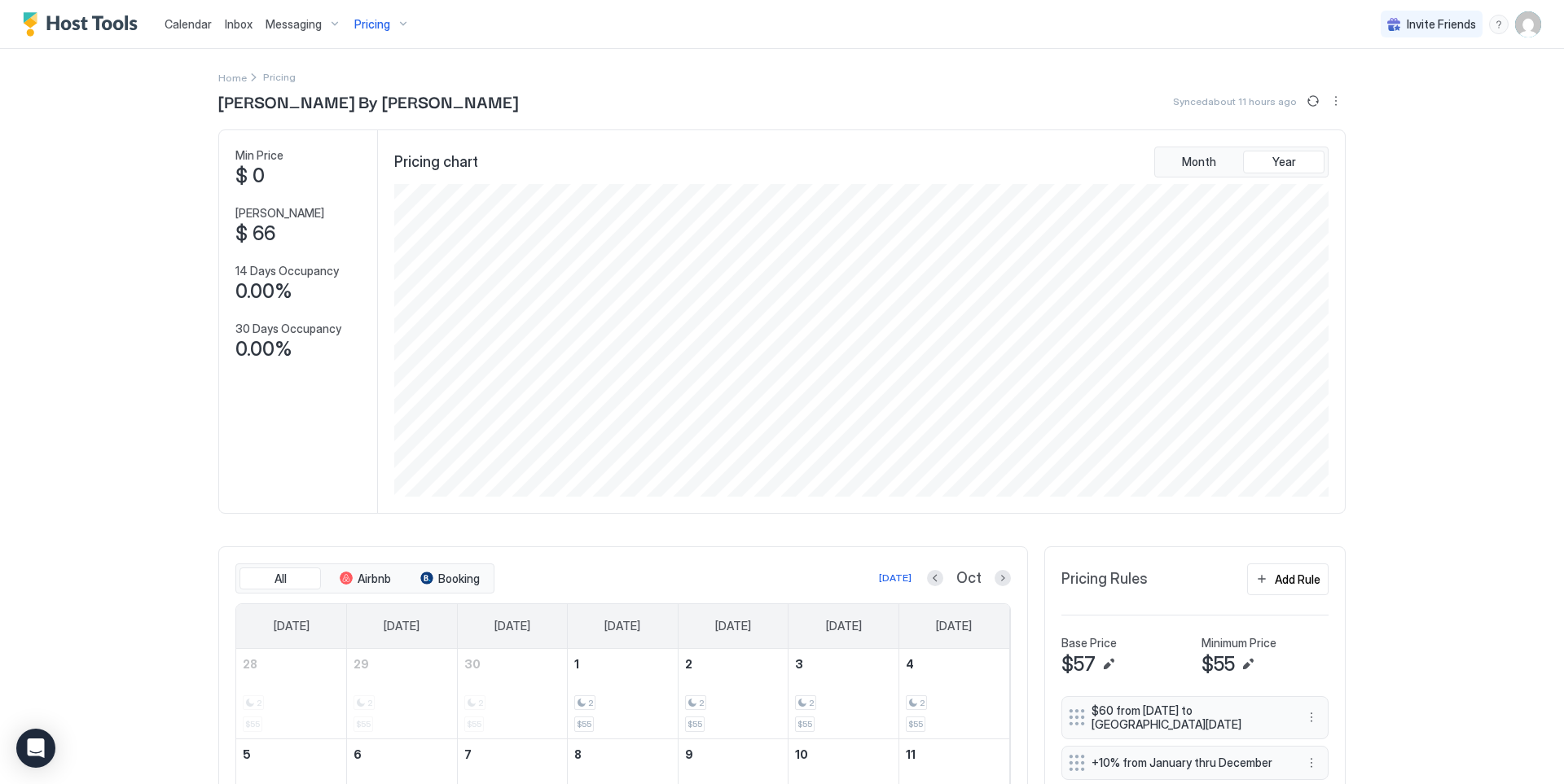
click at [389, 31] on div "Pricing" at bounding box center [381, 25] width 68 height 28
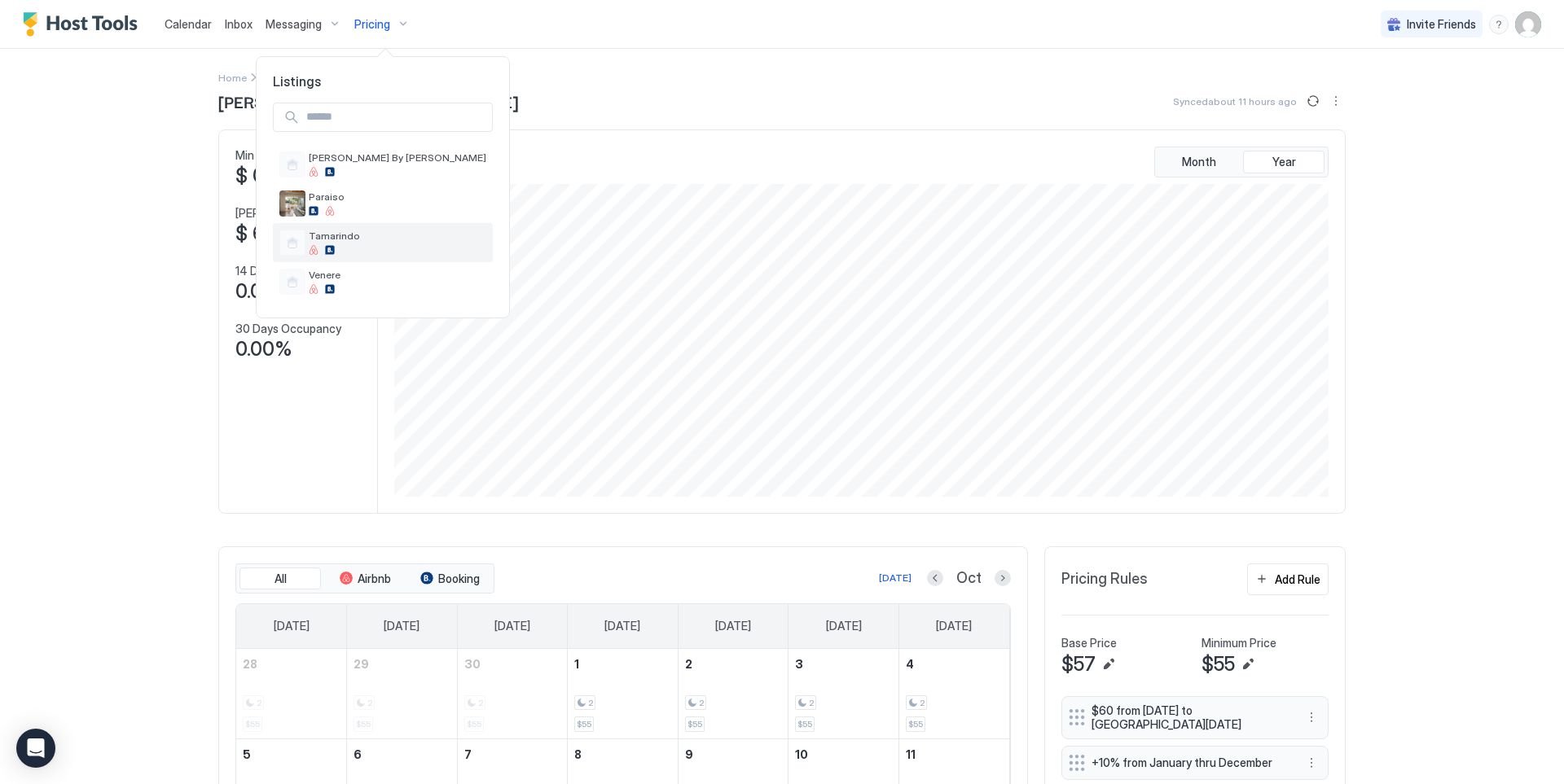
click at [373, 256] on div "Tamarindo" at bounding box center [382, 242] width 220 height 39
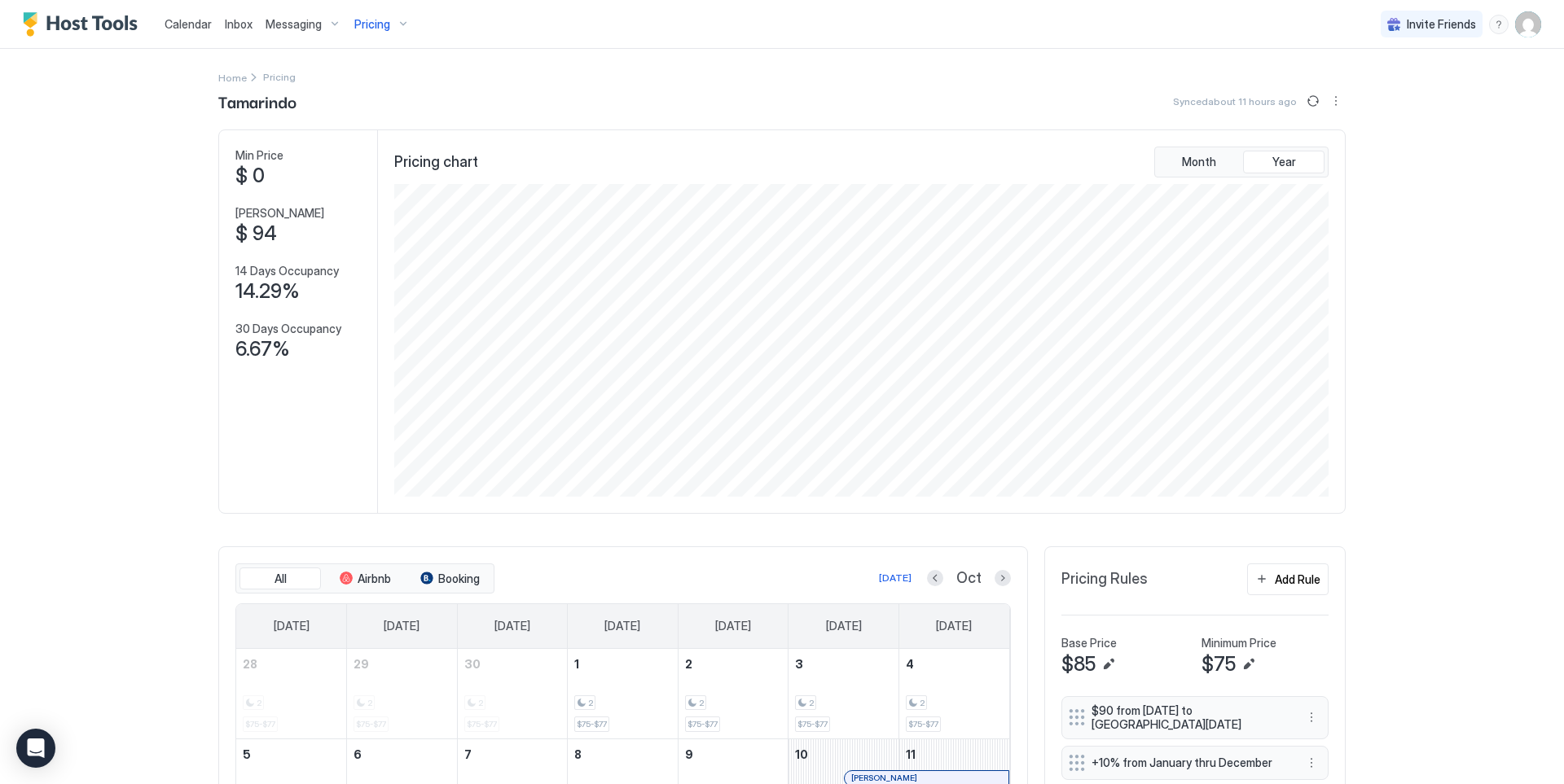
click at [390, 35] on div "Pricing" at bounding box center [381, 25] width 68 height 28
click at [362, 278] on span "Venere" at bounding box center [398, 274] width 178 height 12
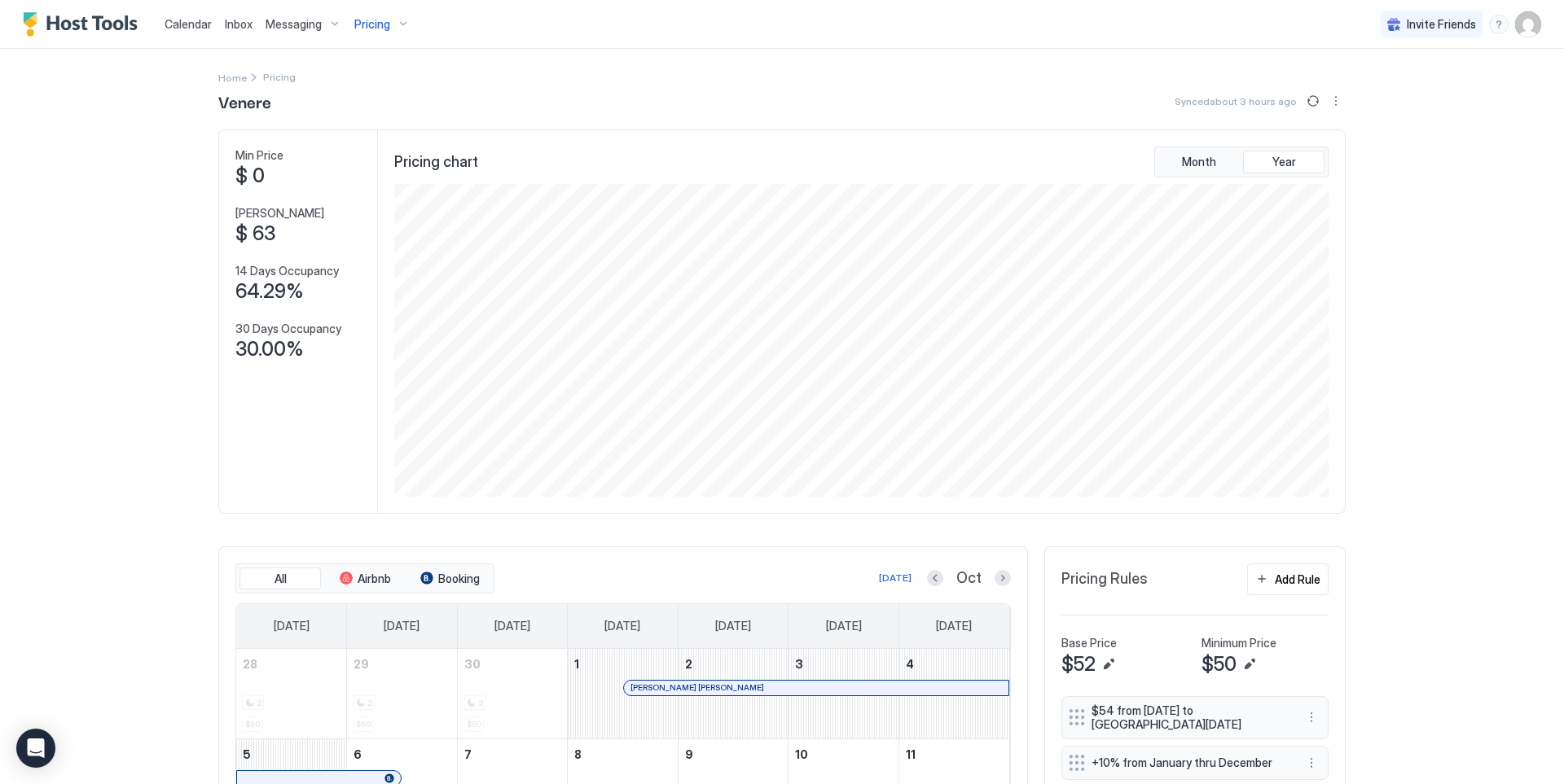
click at [371, 27] on span "Pricing" at bounding box center [372, 25] width 36 height 15
click at [371, 166] on div "[PERSON_NAME] By [PERSON_NAME]" at bounding box center [398, 164] width 178 height 26
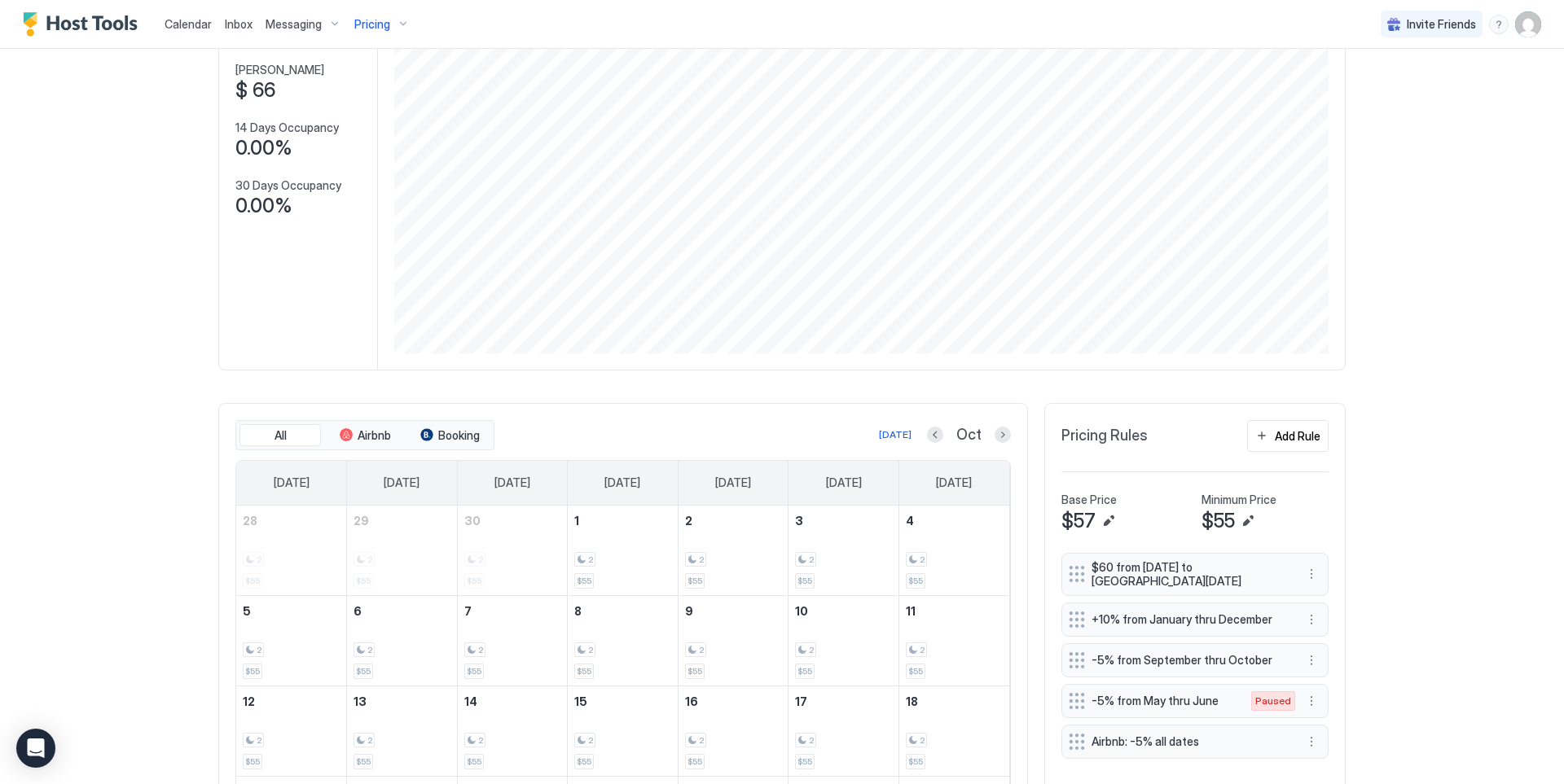
scroll to position [380, 0]
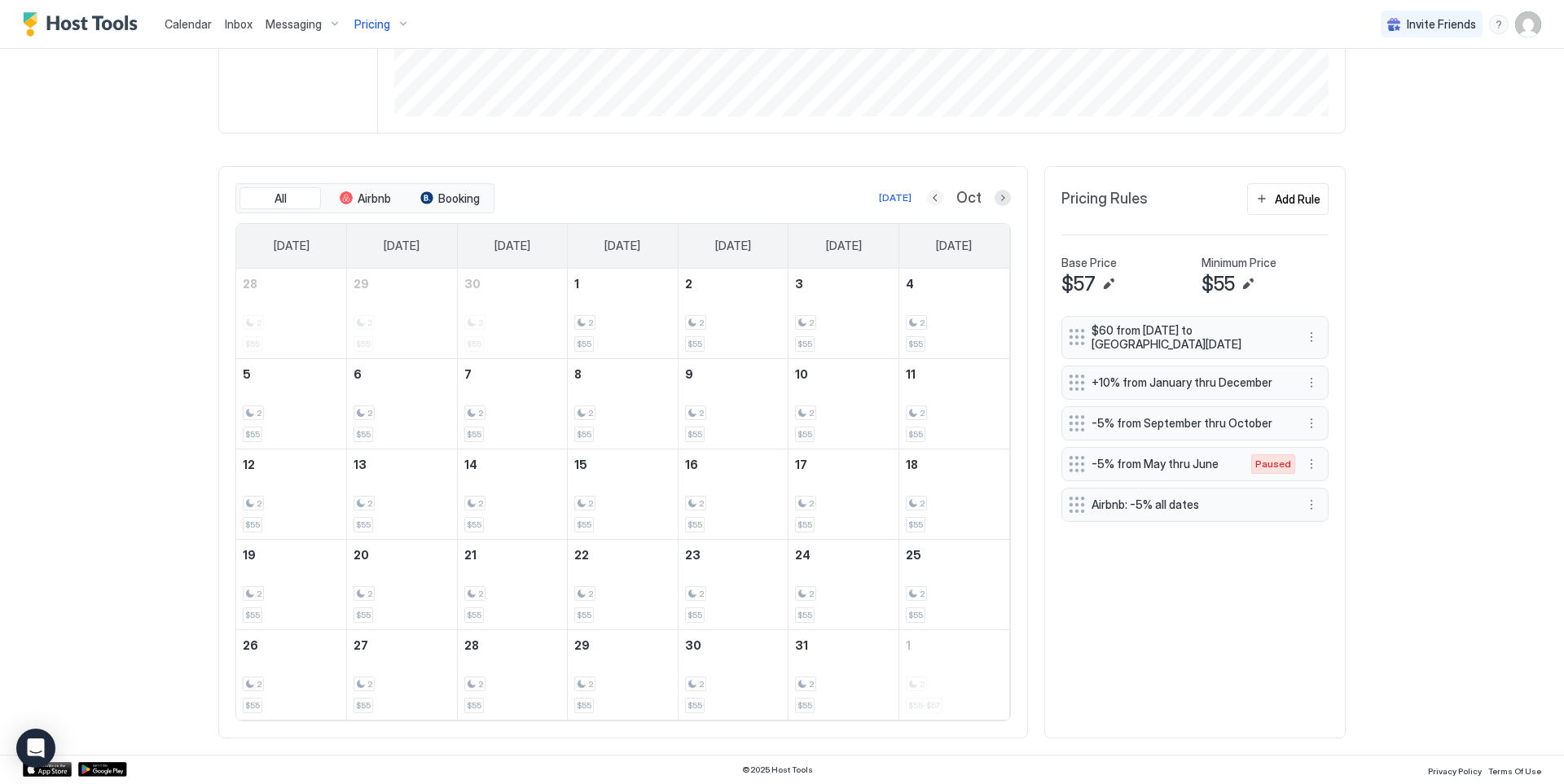
click at [933, 200] on button "Previous month" at bounding box center [935, 198] width 16 height 16
click at [994, 200] on button "Next month" at bounding box center [1002, 198] width 16 height 16
click at [998, 203] on button "Next month" at bounding box center [1002, 198] width 16 height 16
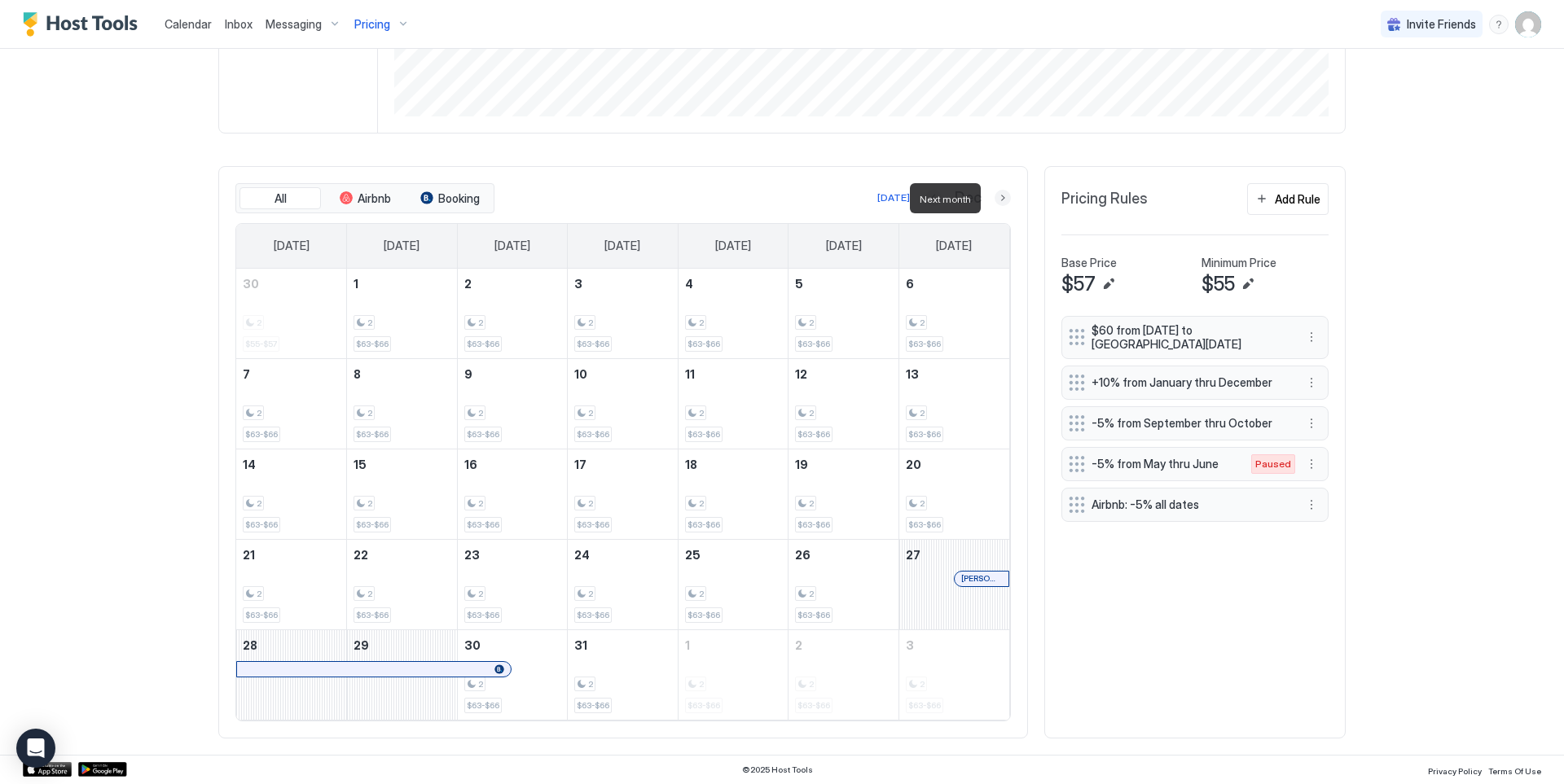
click at [998, 203] on button "Next month" at bounding box center [1002, 198] width 16 height 16
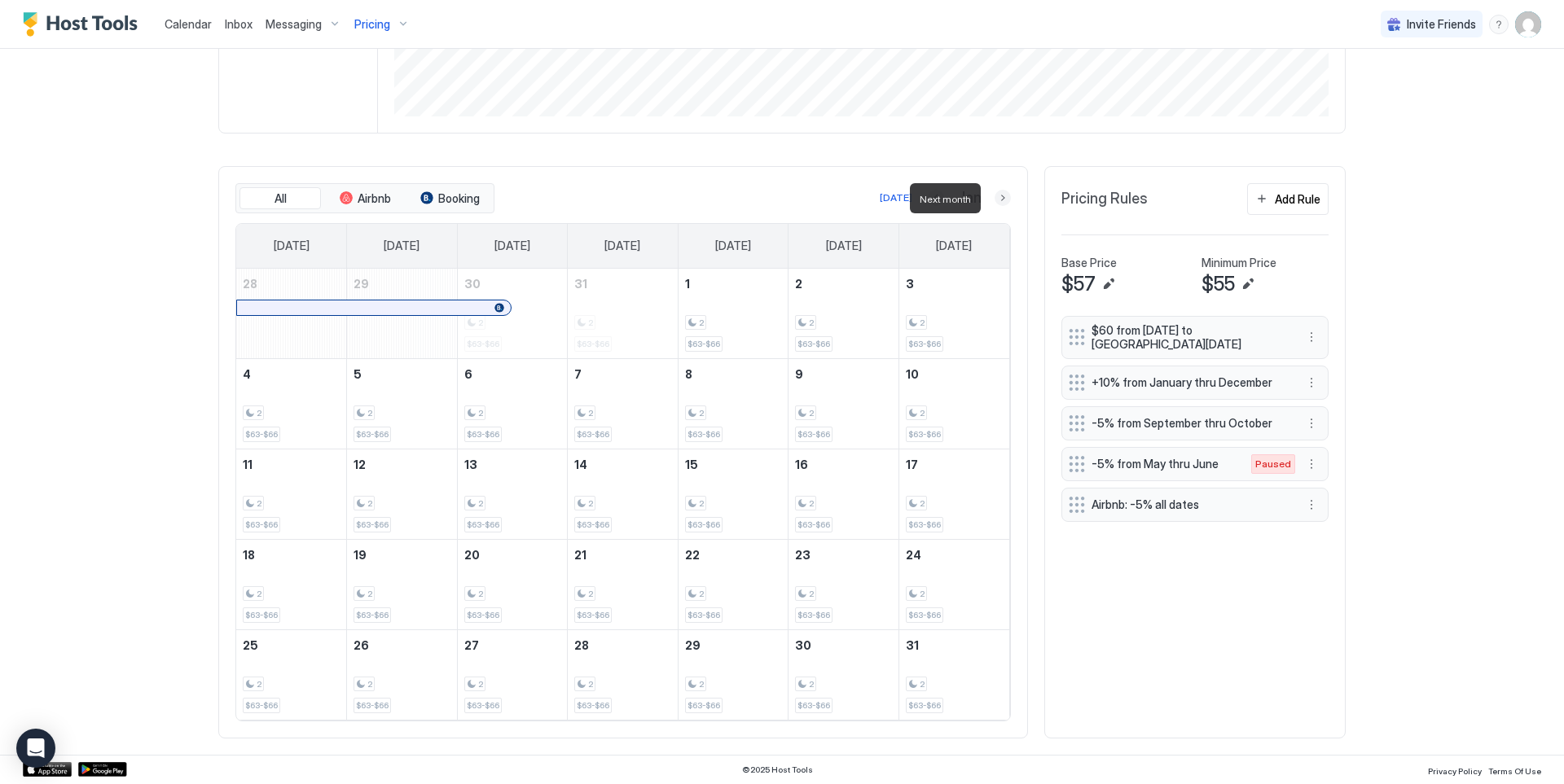
click at [998, 203] on button "Next month" at bounding box center [1002, 198] width 16 height 16
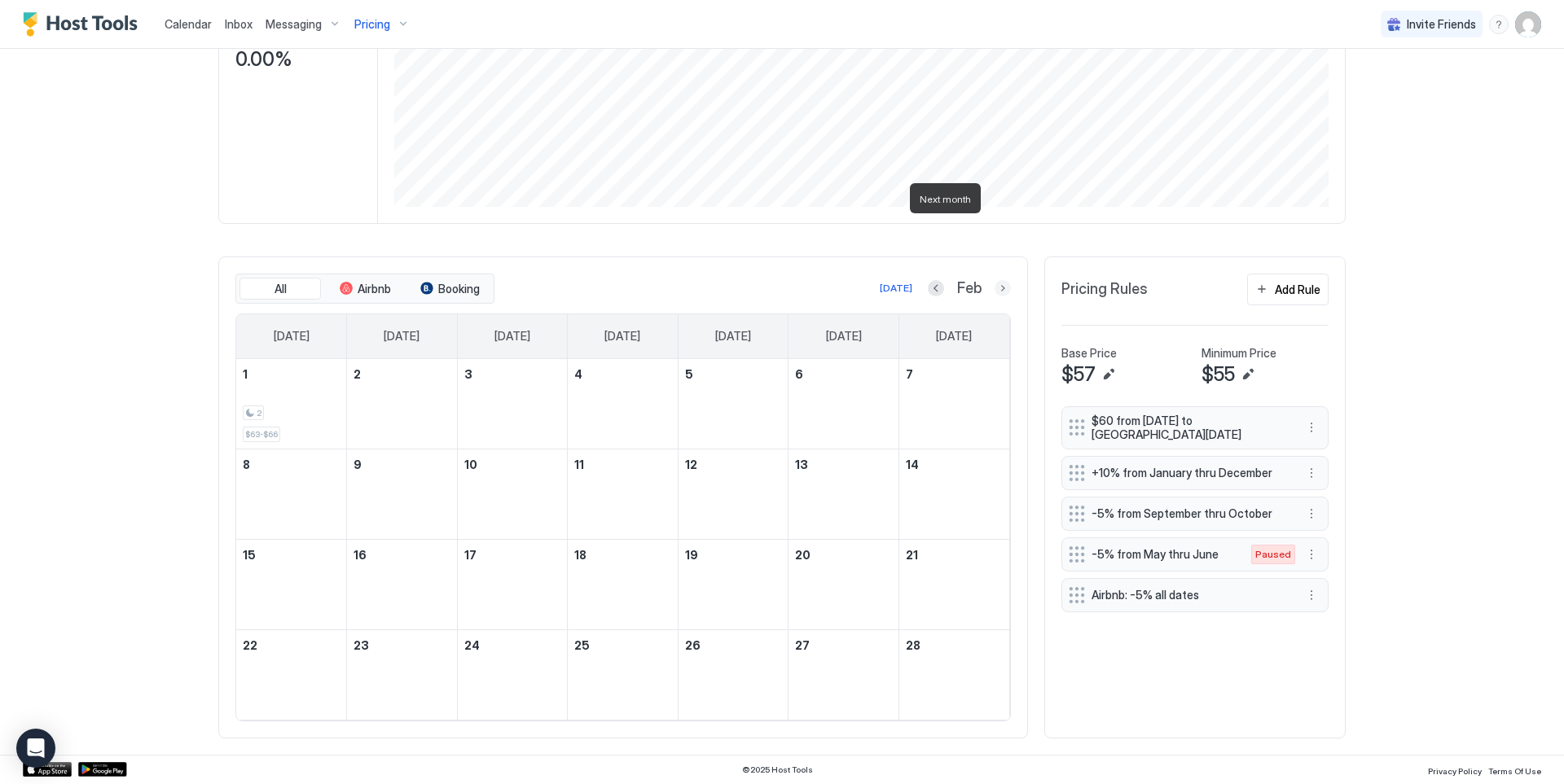
scroll to position [290, 0]
